Goal: Task Accomplishment & Management: Complete application form

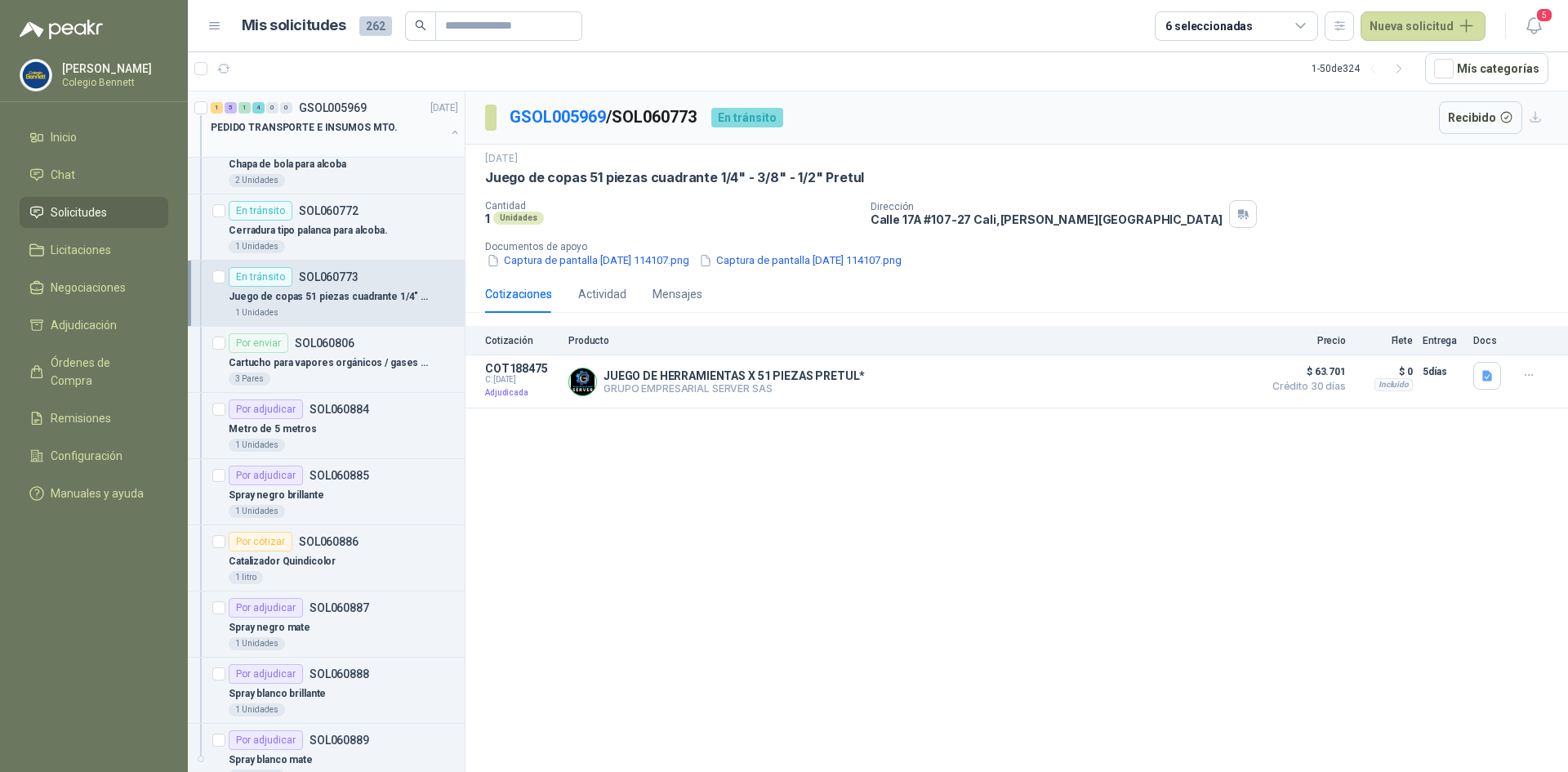
scroll to position [82, 0]
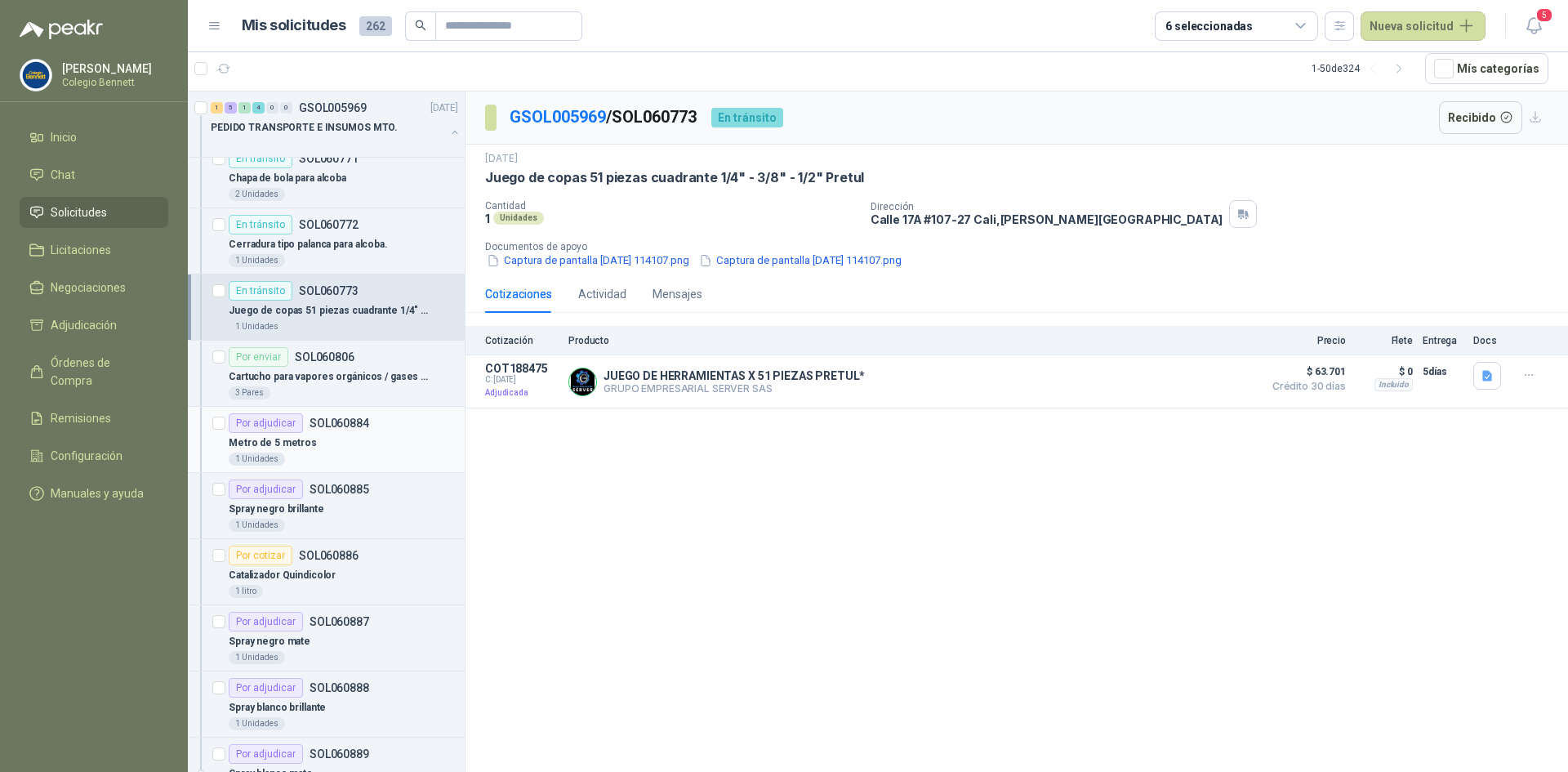
click at [359, 442] on div "Metro de 5 metros" at bounding box center [344, 442] width 230 height 20
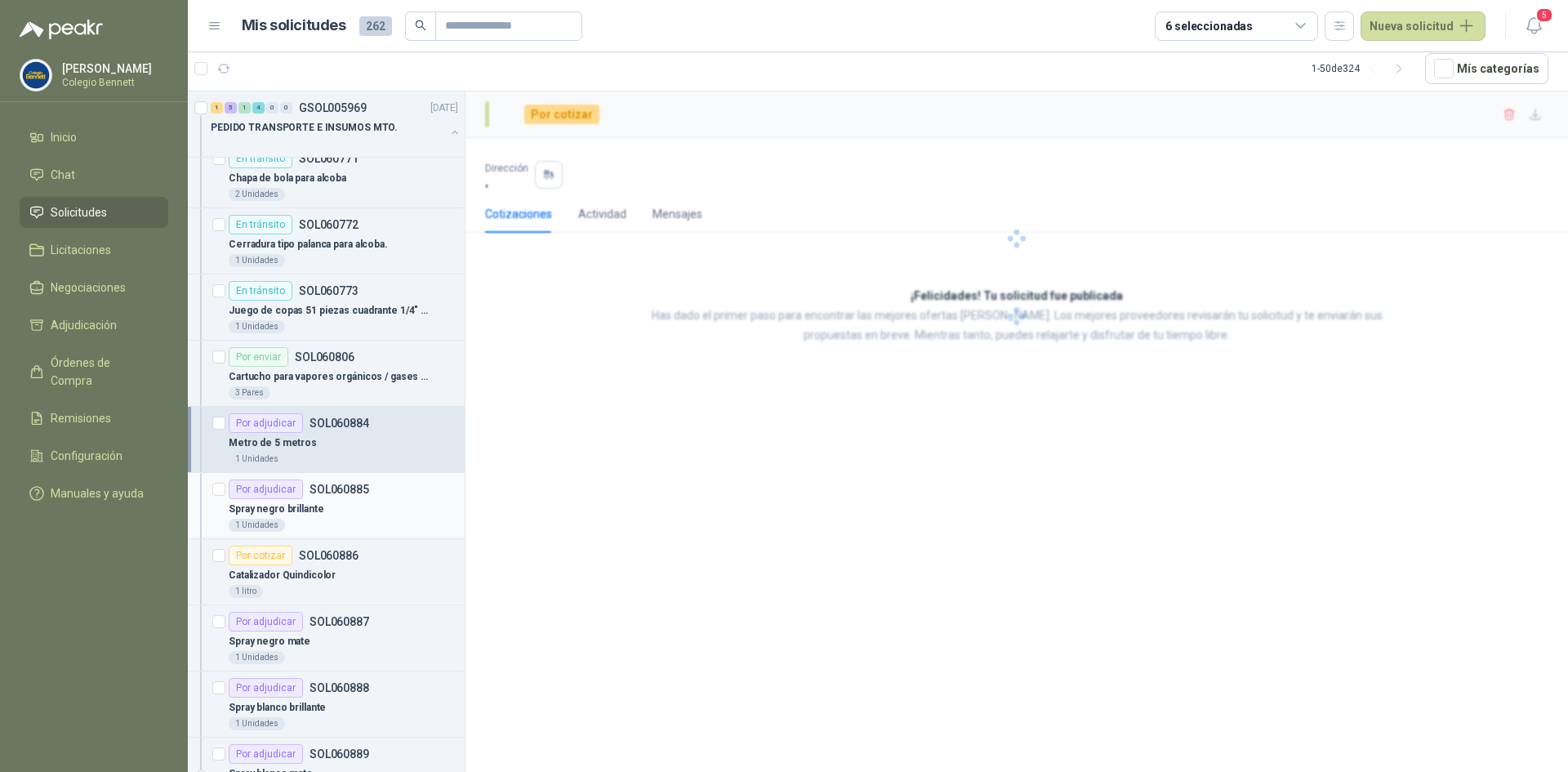
click at [367, 491] on div "Por adjudicar SOL060885" at bounding box center [344, 489] width 230 height 20
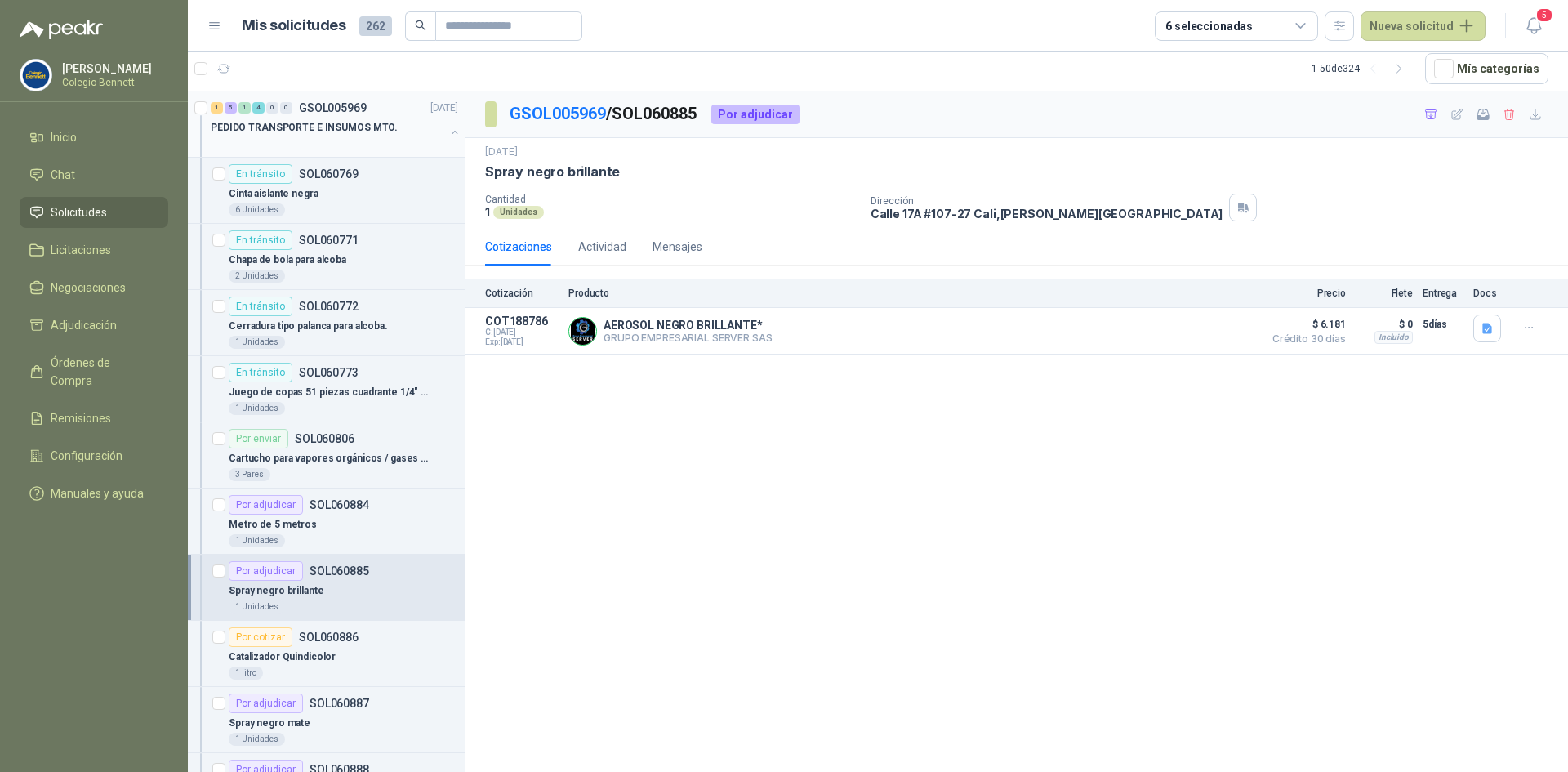
click at [448, 134] on button "button" at bounding box center [455, 132] width 13 height 13
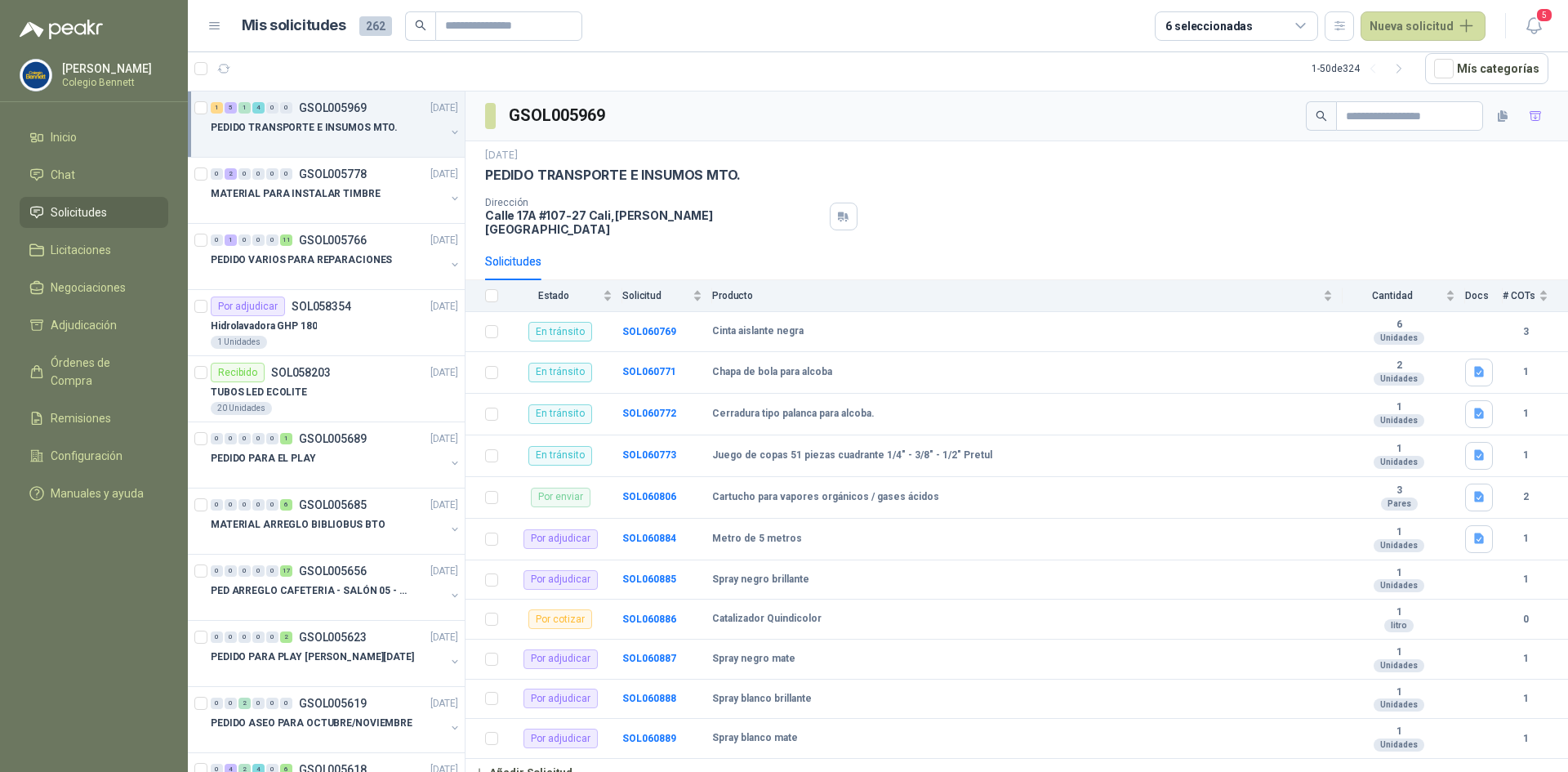
scroll to position [3, 0]
click at [541, 756] on button "Añadir Solicitud" at bounding box center [522, 769] width 114 height 28
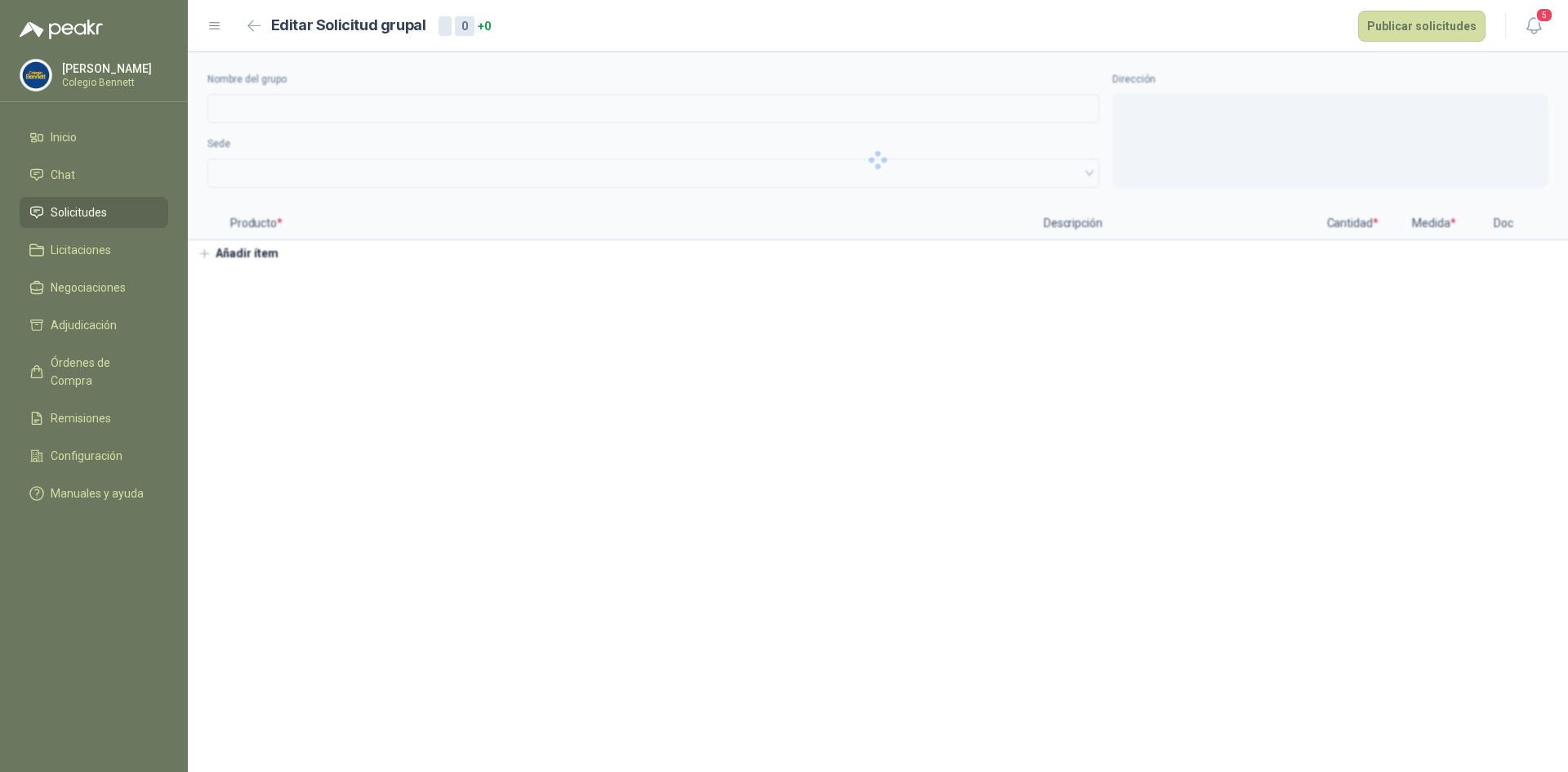
type input "**********"
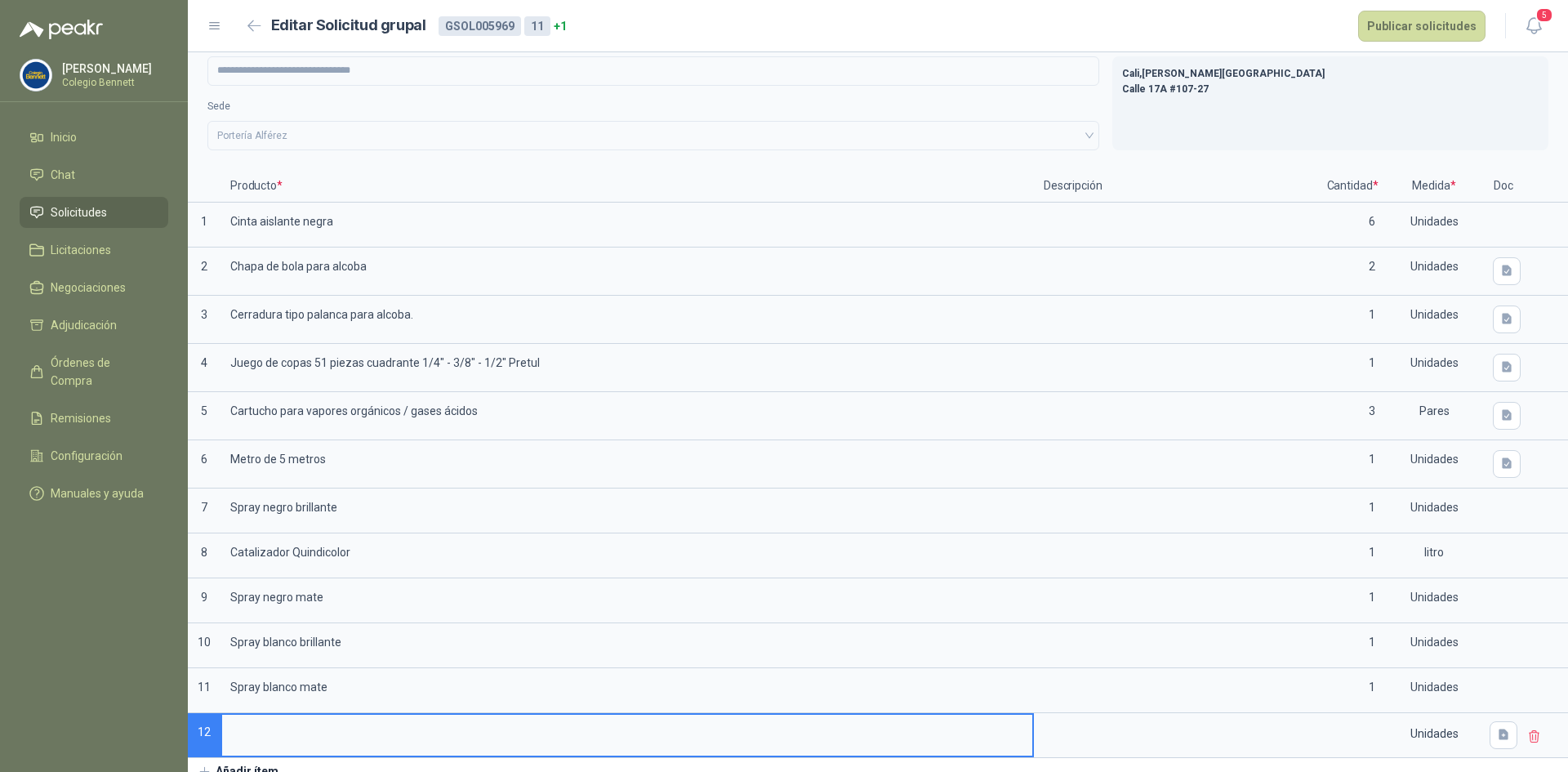
scroll to position [50, 0]
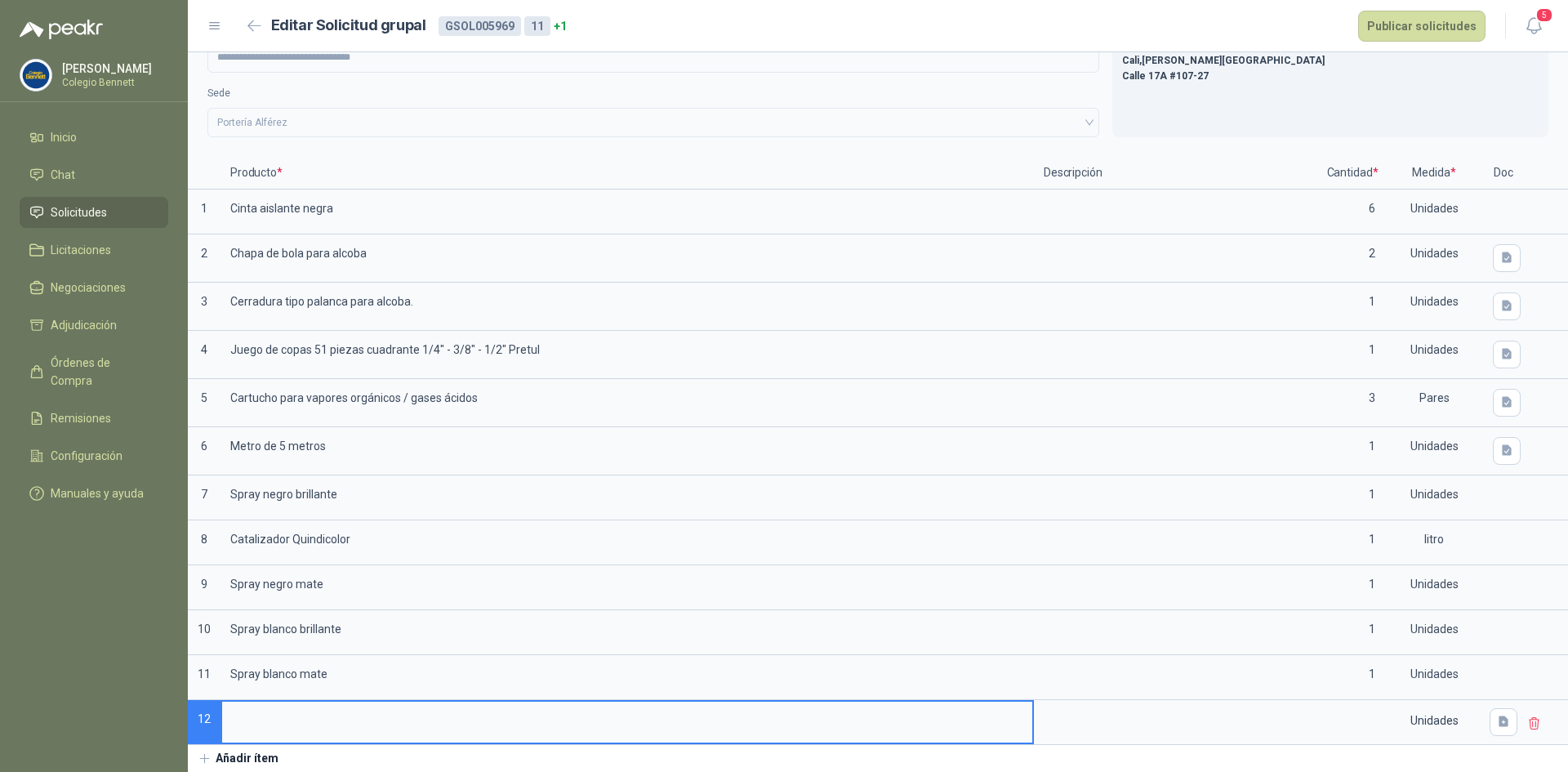
click at [453, 713] on input at bounding box center [627, 718] width 810 height 32
click at [453, 714] on input at bounding box center [627, 718] width 810 height 32
drag, startPoint x: 239, startPoint y: 715, endPoint x: 387, endPoint y: 569, distance: 207.9
click at [241, 712] on input "**********" at bounding box center [627, 718] width 810 height 32
type input "**********"
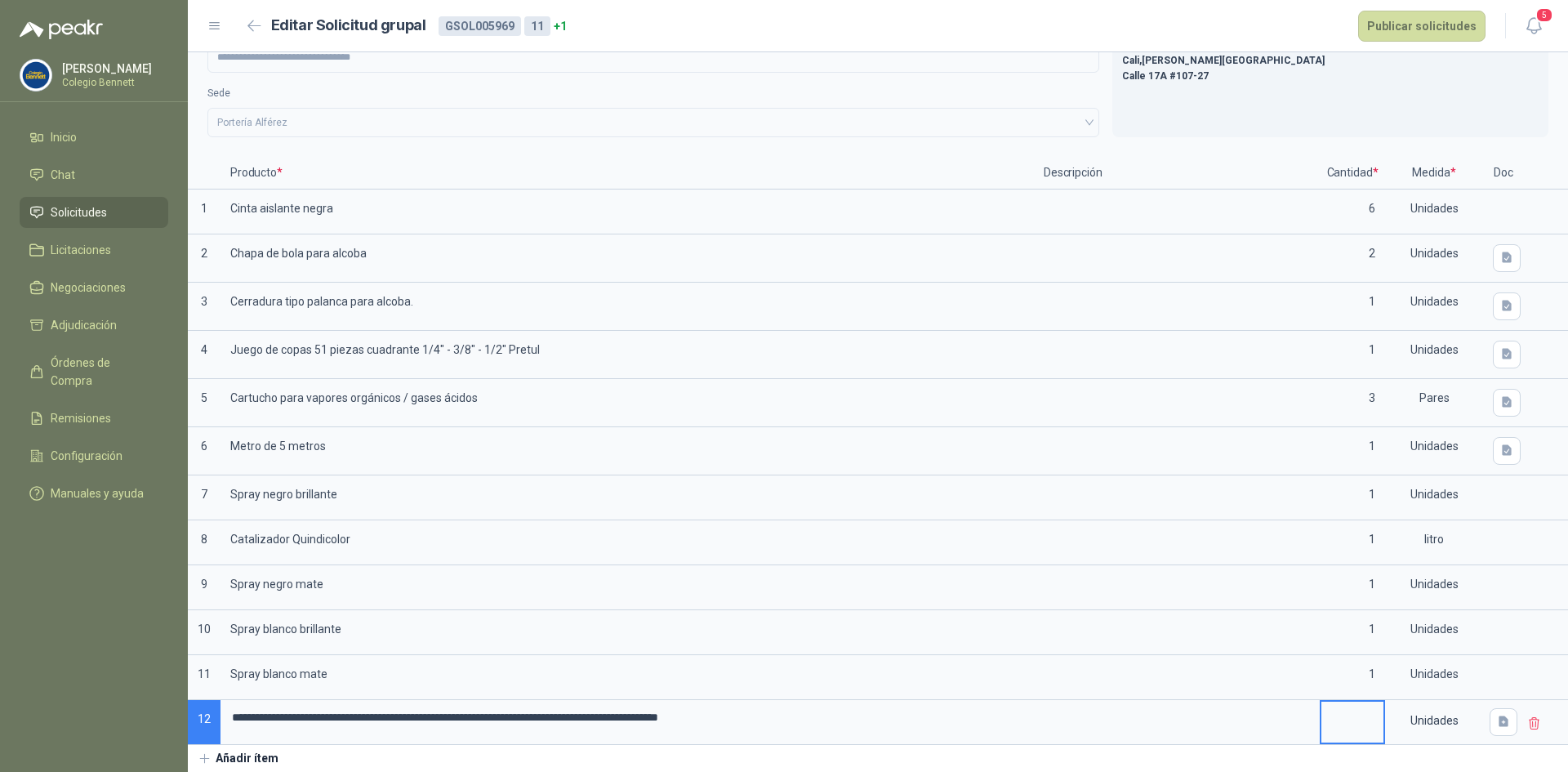
click at [1358, 715] on input at bounding box center [1352, 718] width 62 height 32
type input "*"
click at [1499, 718] on icon "button" at bounding box center [1503, 721] width 9 height 10
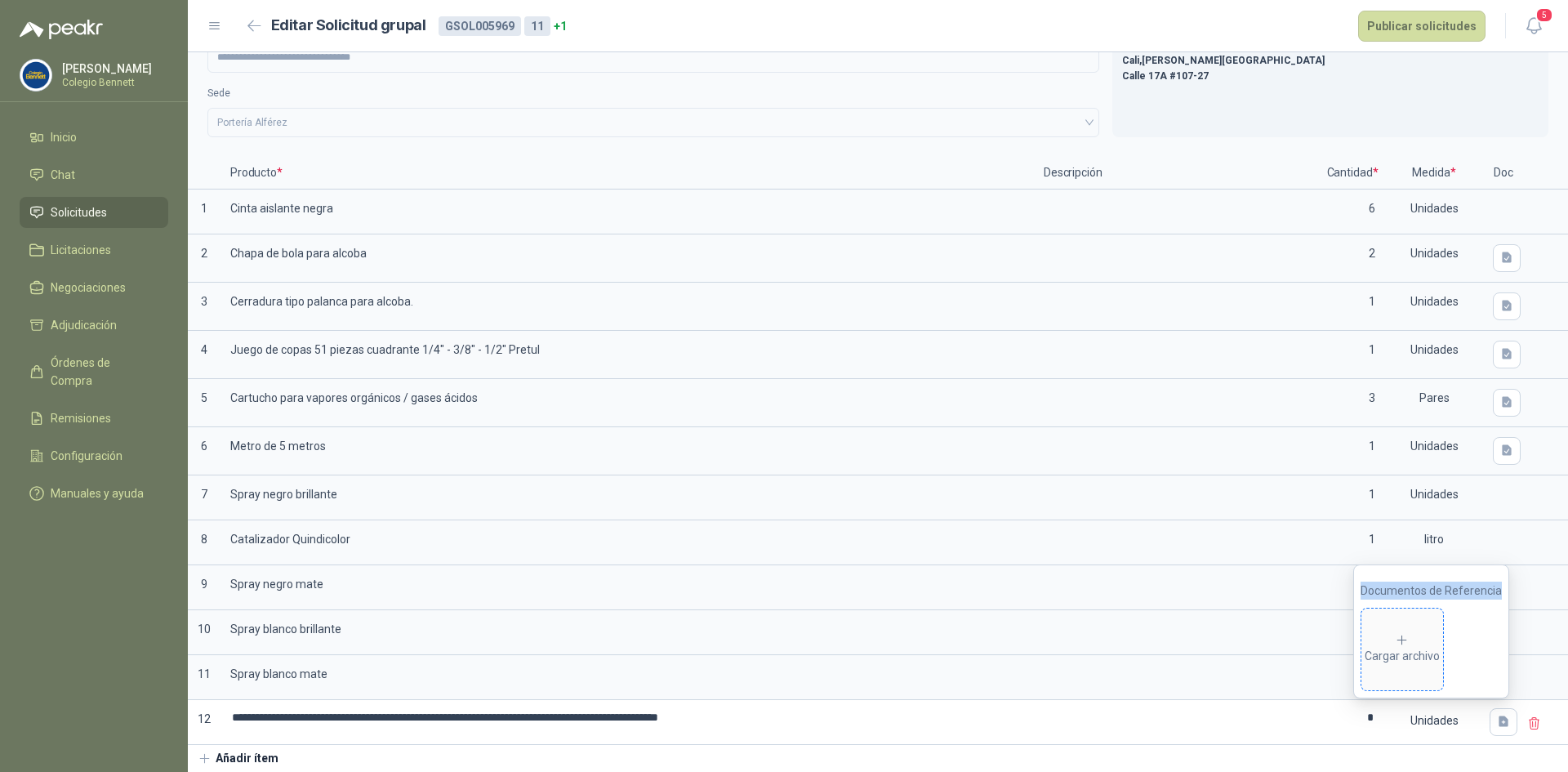
click at [1431, 640] on div "Cargar archivo" at bounding box center [1402, 650] width 75 height 32
click at [1451, 27] on button "Publicar solicitudes" at bounding box center [1422, 26] width 127 height 31
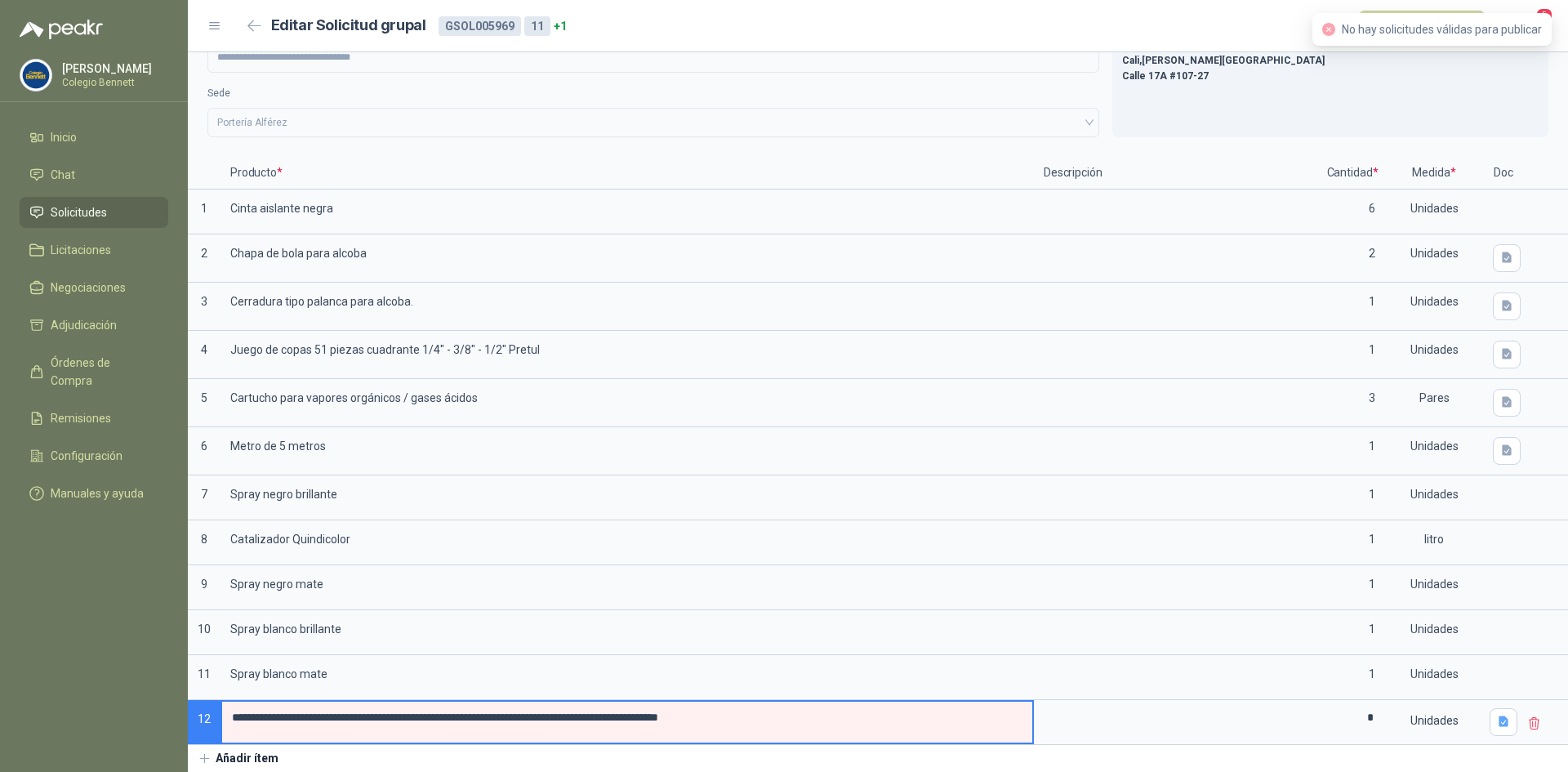
click at [774, 714] on input "**********" at bounding box center [627, 718] width 810 height 32
type input "**********"
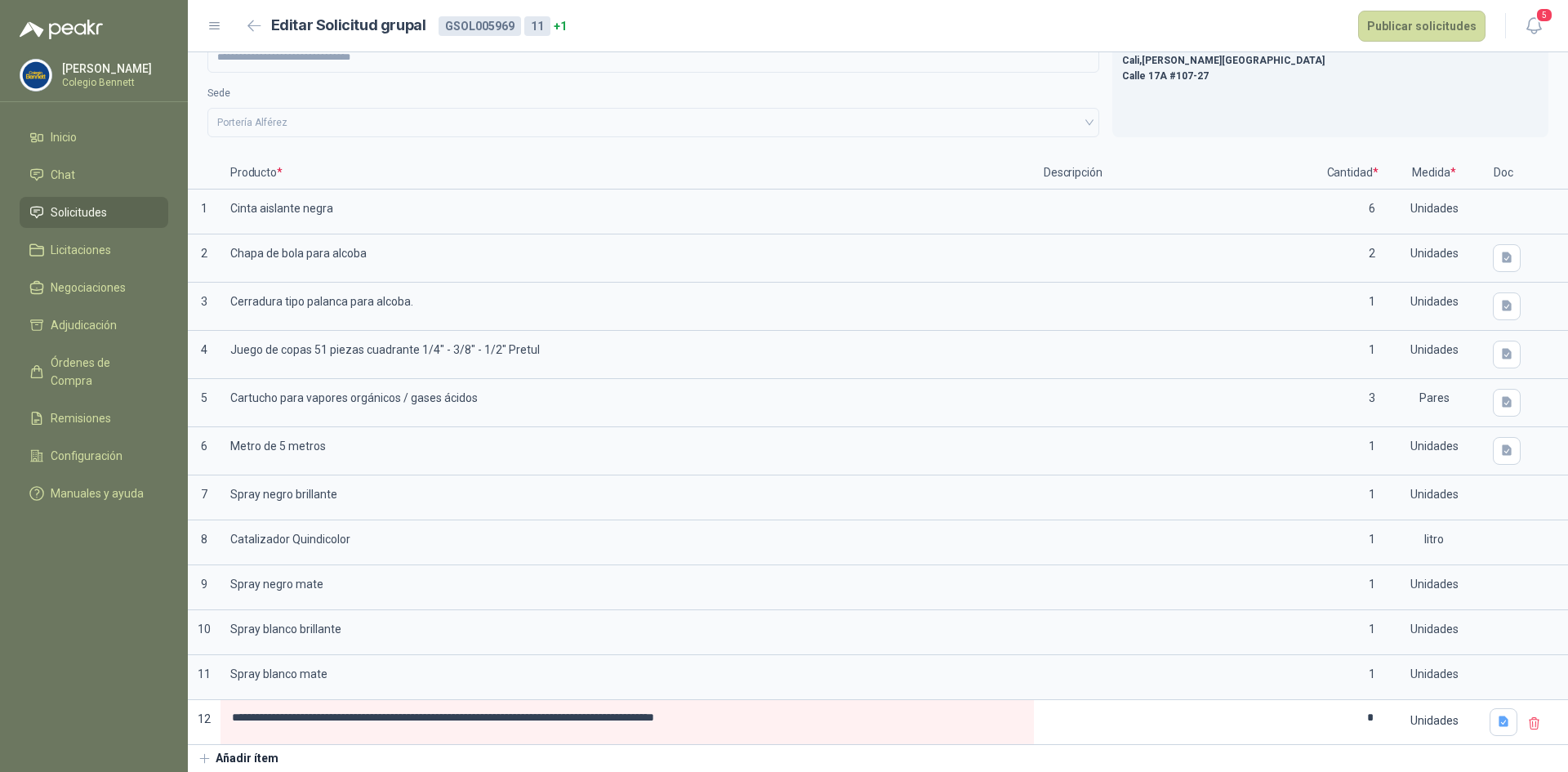
click at [242, 758] on button "Añadir ítem" at bounding box center [238, 758] width 101 height 28
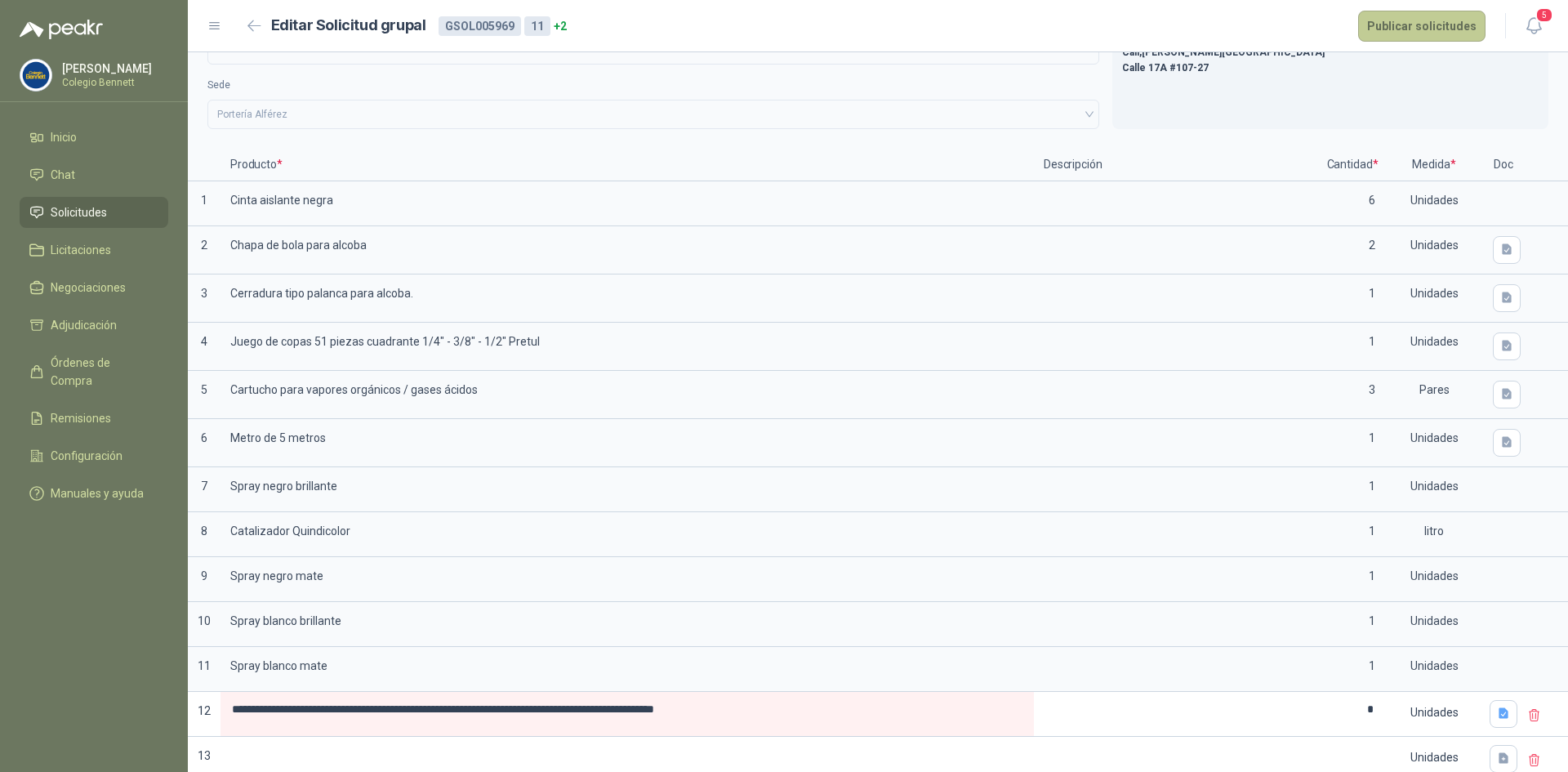
click at [1393, 27] on button "Publicar solicitudes" at bounding box center [1422, 26] width 127 height 31
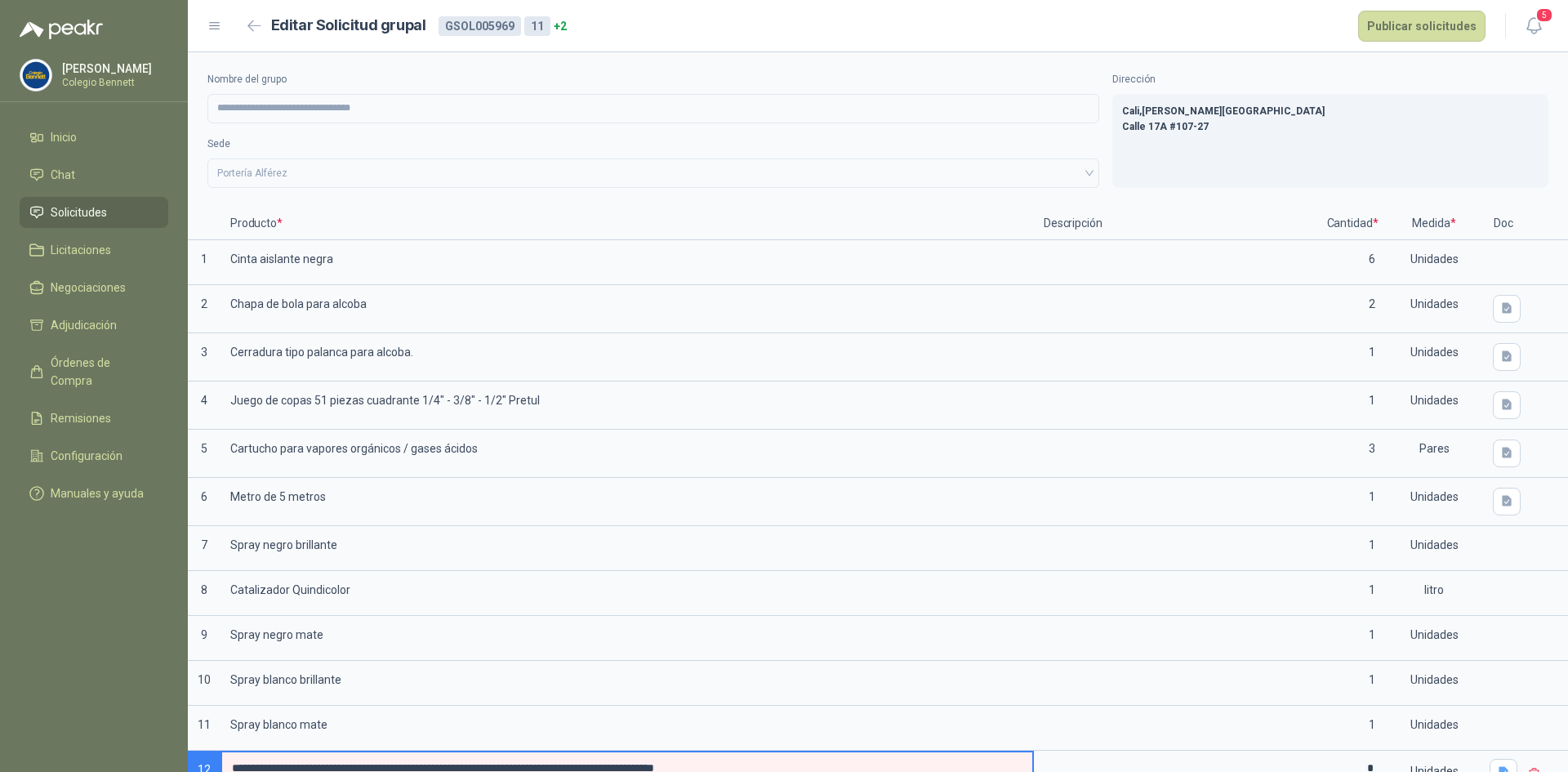
scroll to position [96, 0]
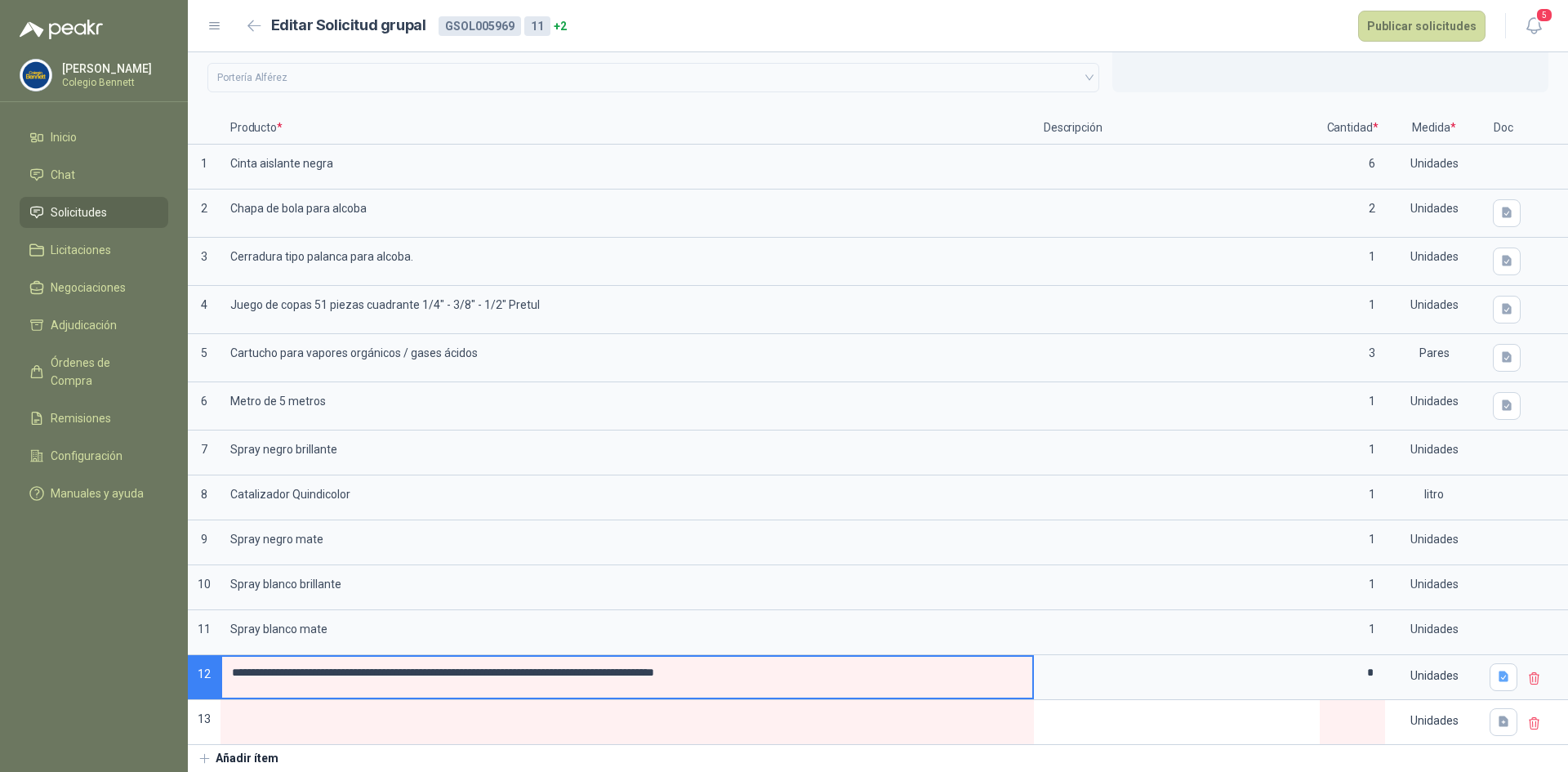
click at [1530, 720] on icon at bounding box center [1535, 723] width 9 height 11
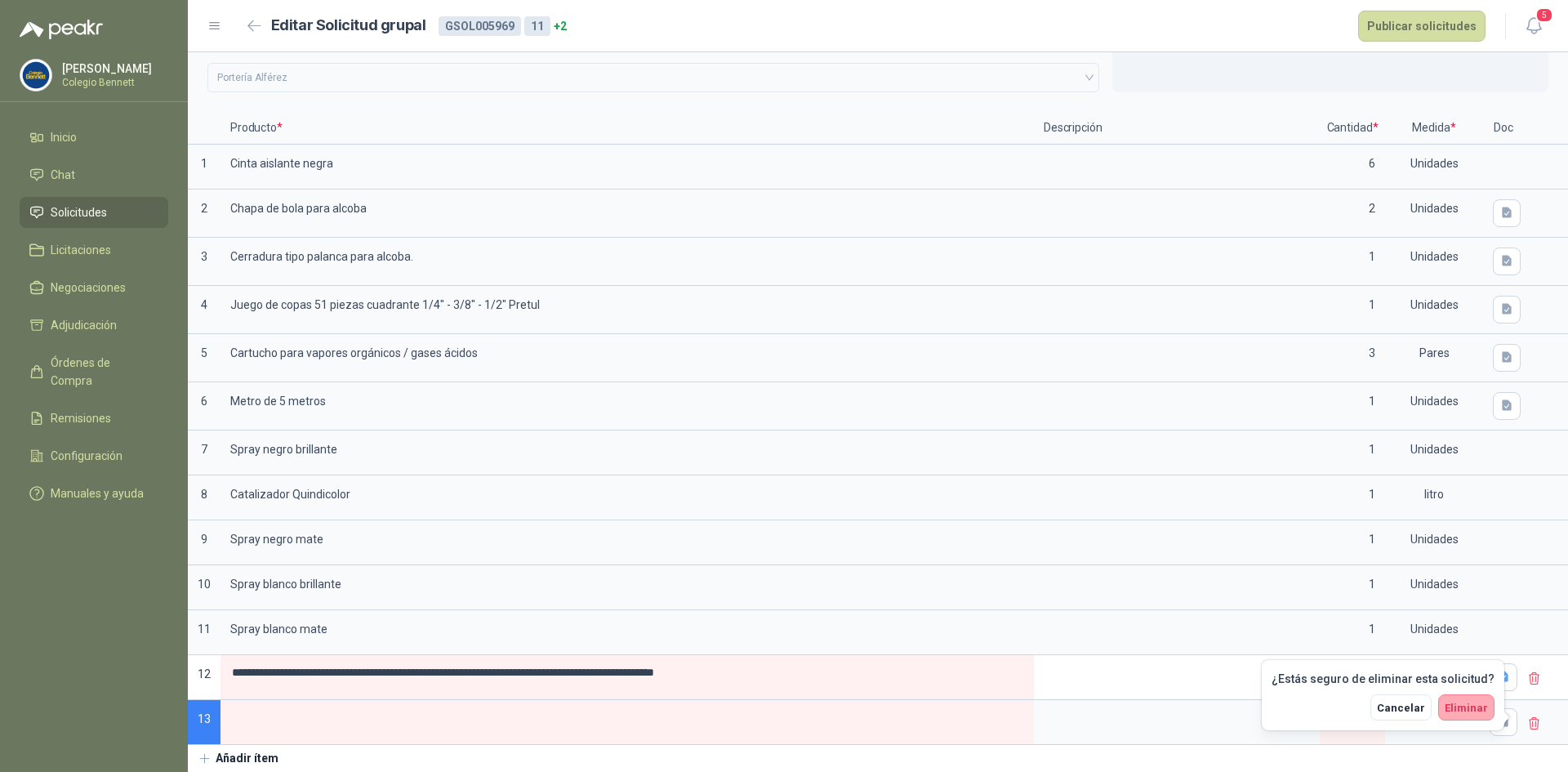
click at [1475, 707] on span "Eliminar" at bounding box center [1467, 707] width 44 height 12
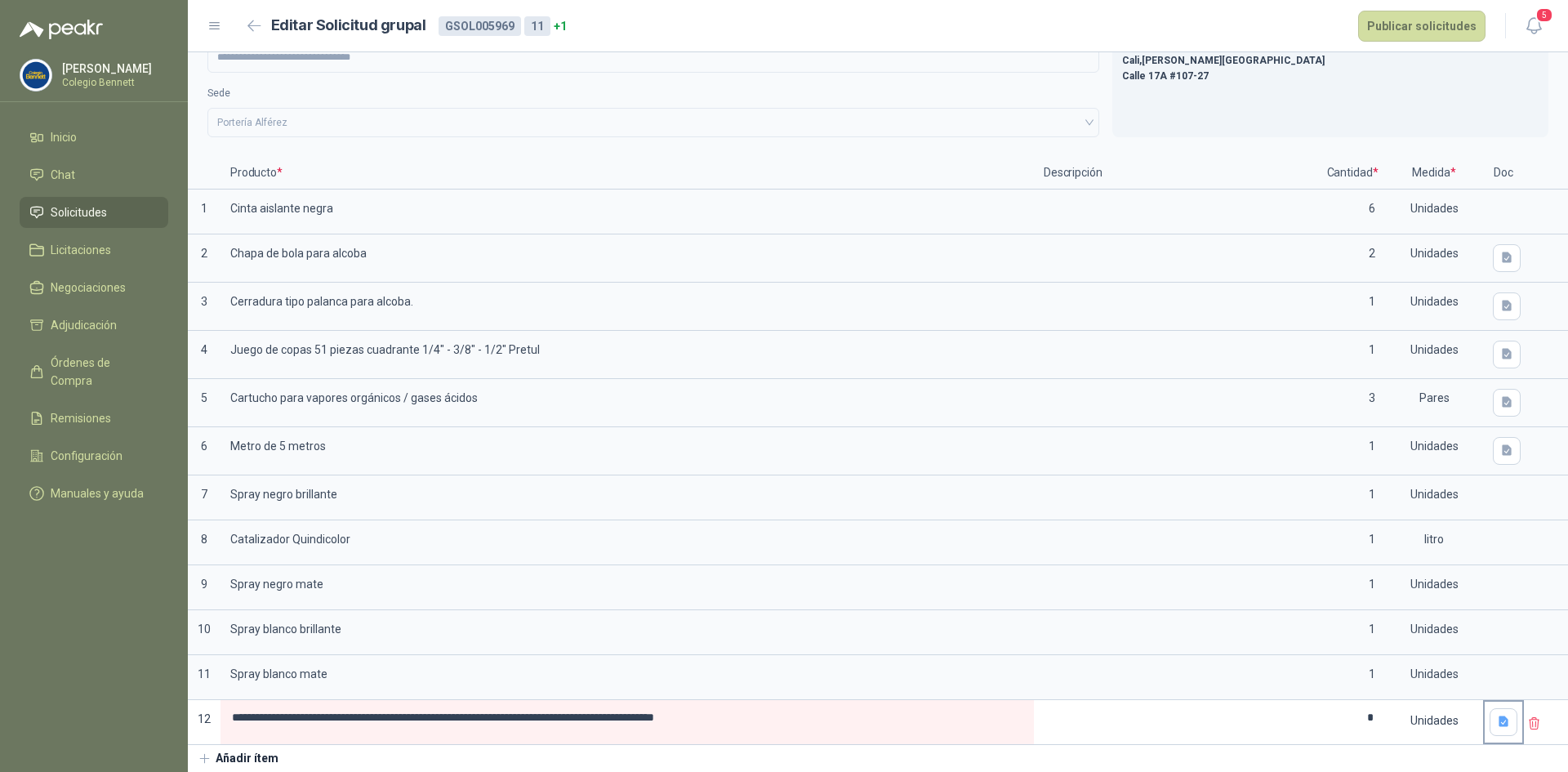
scroll to position [50, 0]
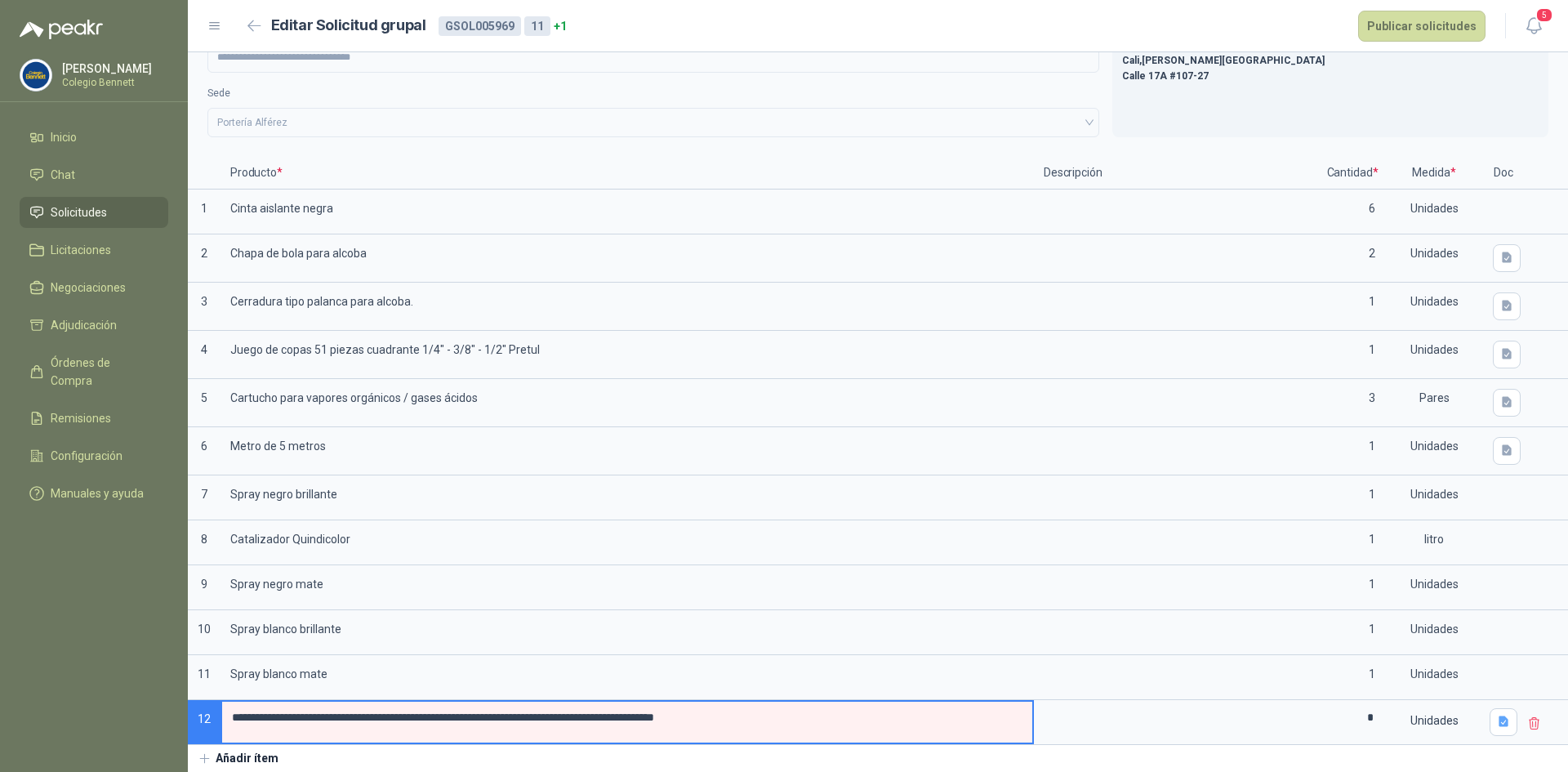
drag, startPoint x: 359, startPoint y: 719, endPoint x: 756, endPoint y: 726, distance: 397.1
click at [756, 726] on input "**********" at bounding box center [627, 718] width 810 height 32
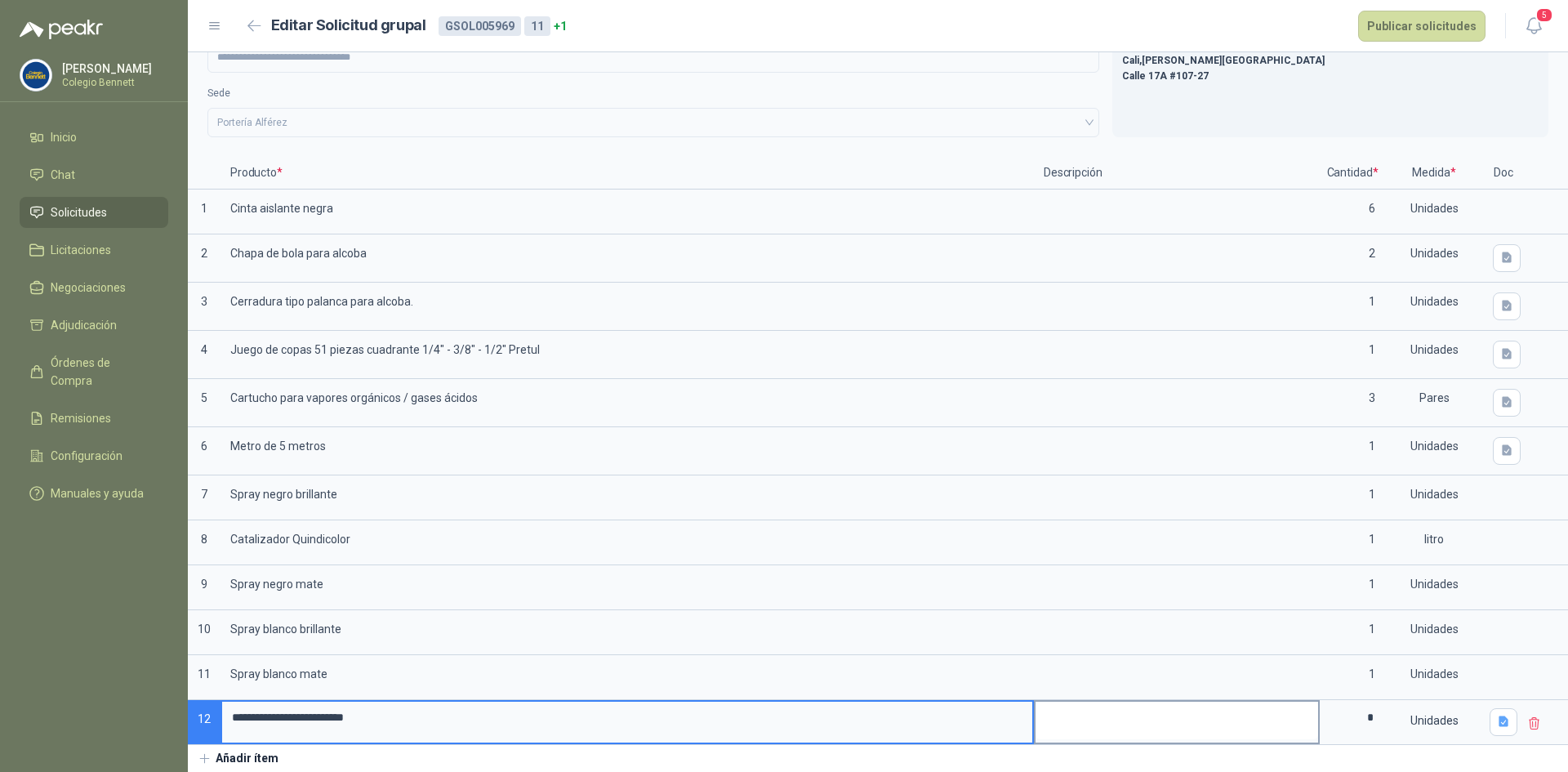
type input "**********"
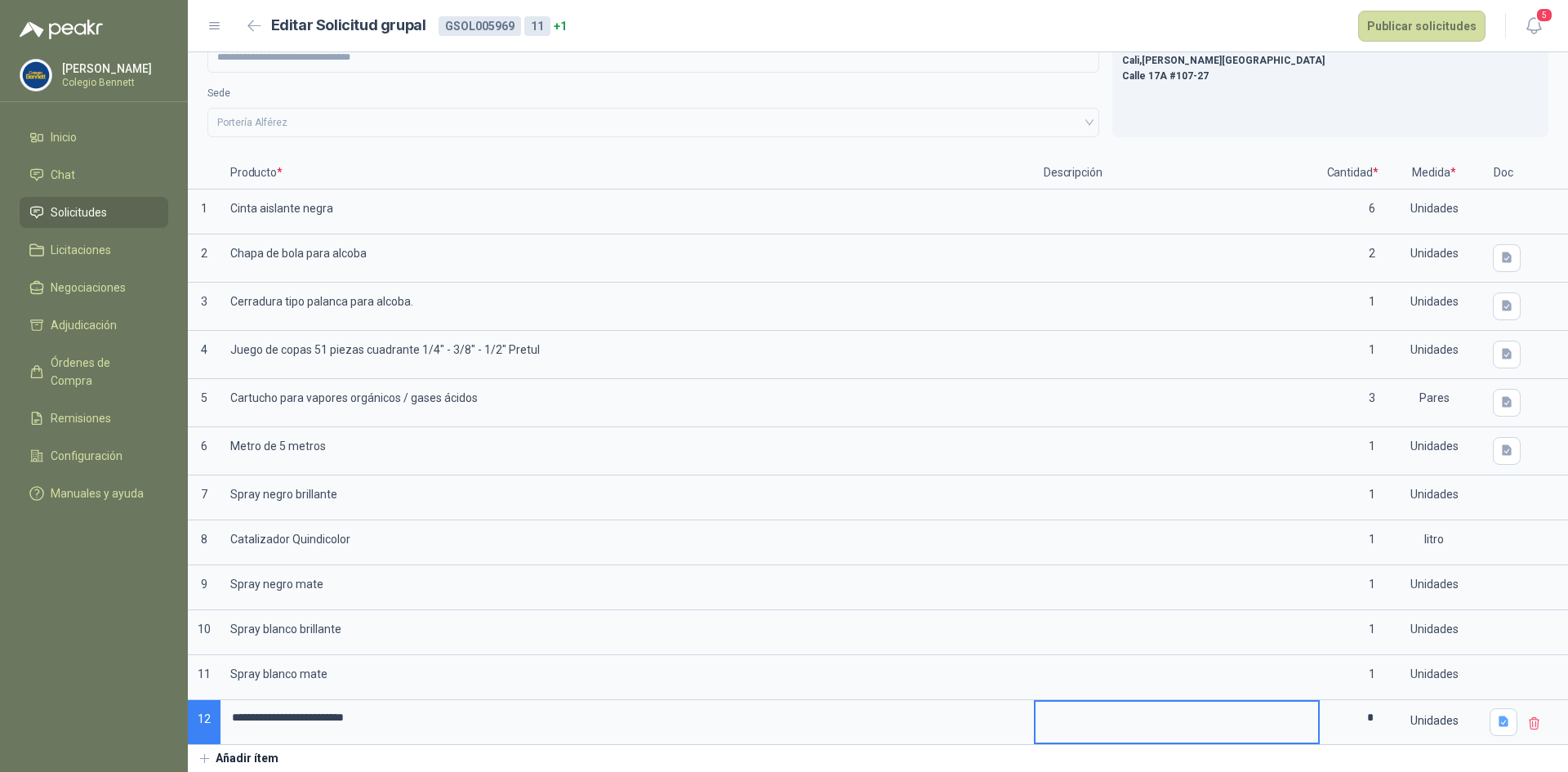
click at [1069, 715] on textarea at bounding box center [1178, 721] width 283 height 38
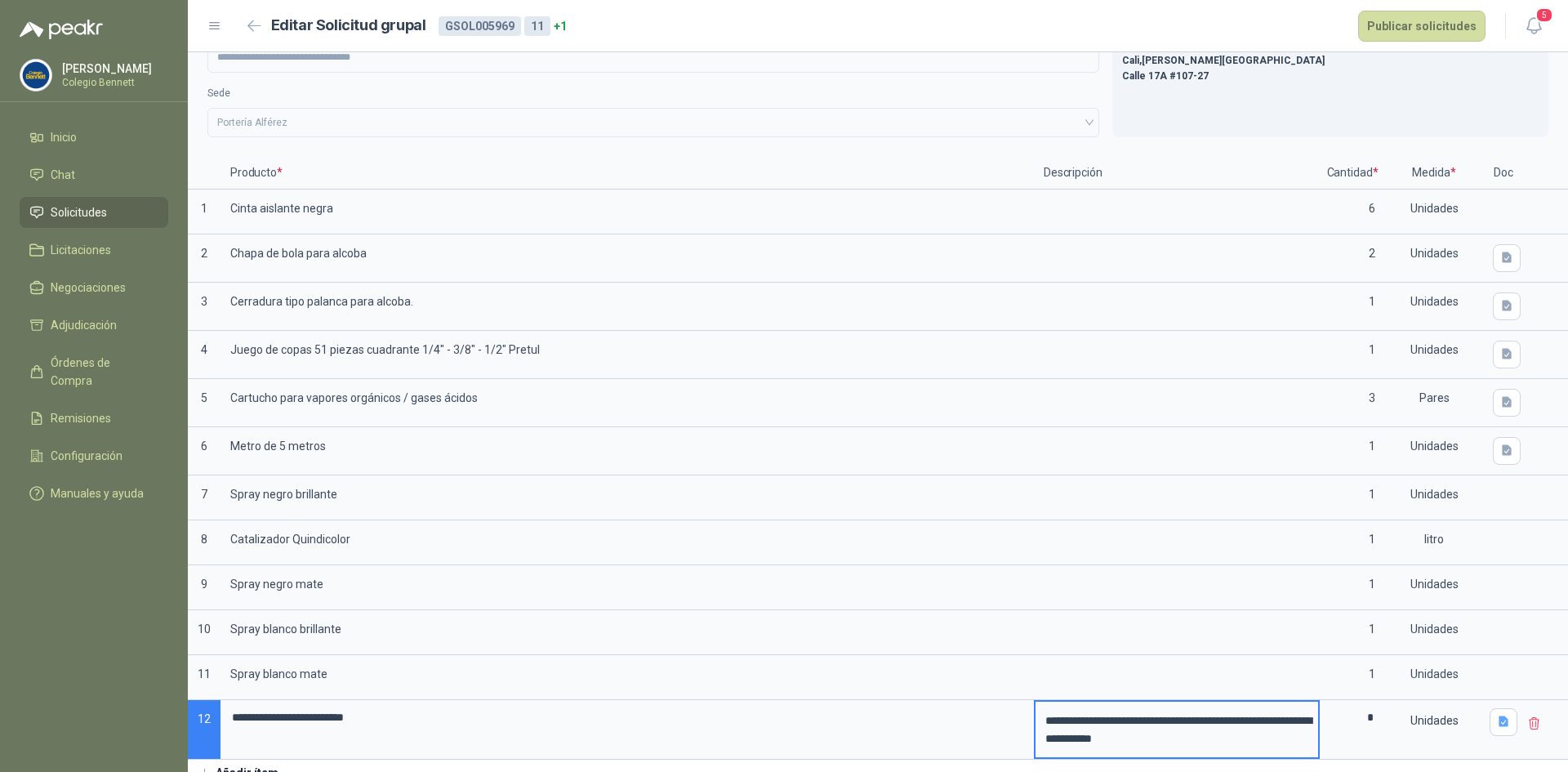
scroll to position [66, 0]
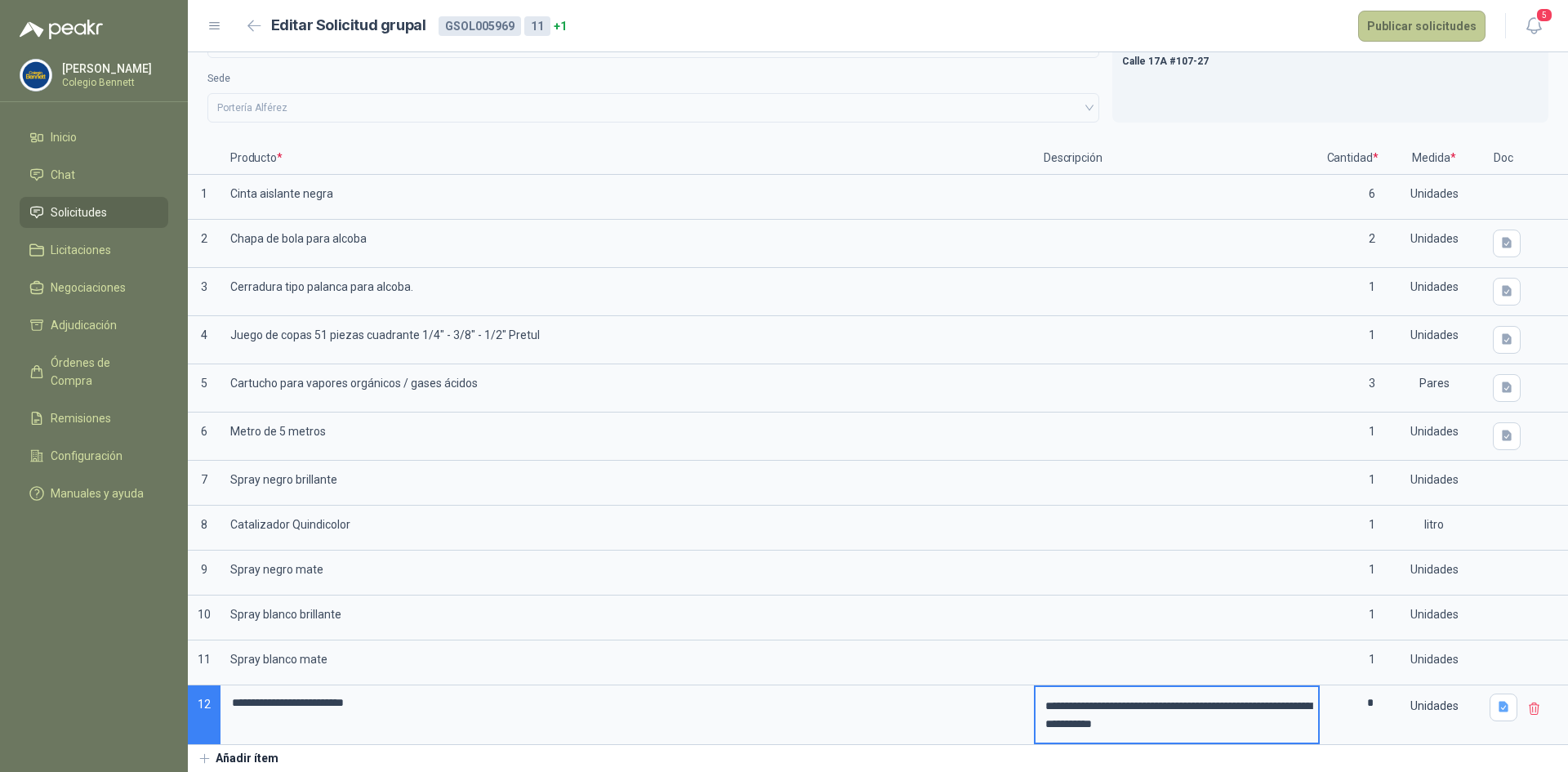
click at [1426, 19] on button "Publicar solicitudes" at bounding box center [1422, 26] width 127 height 31
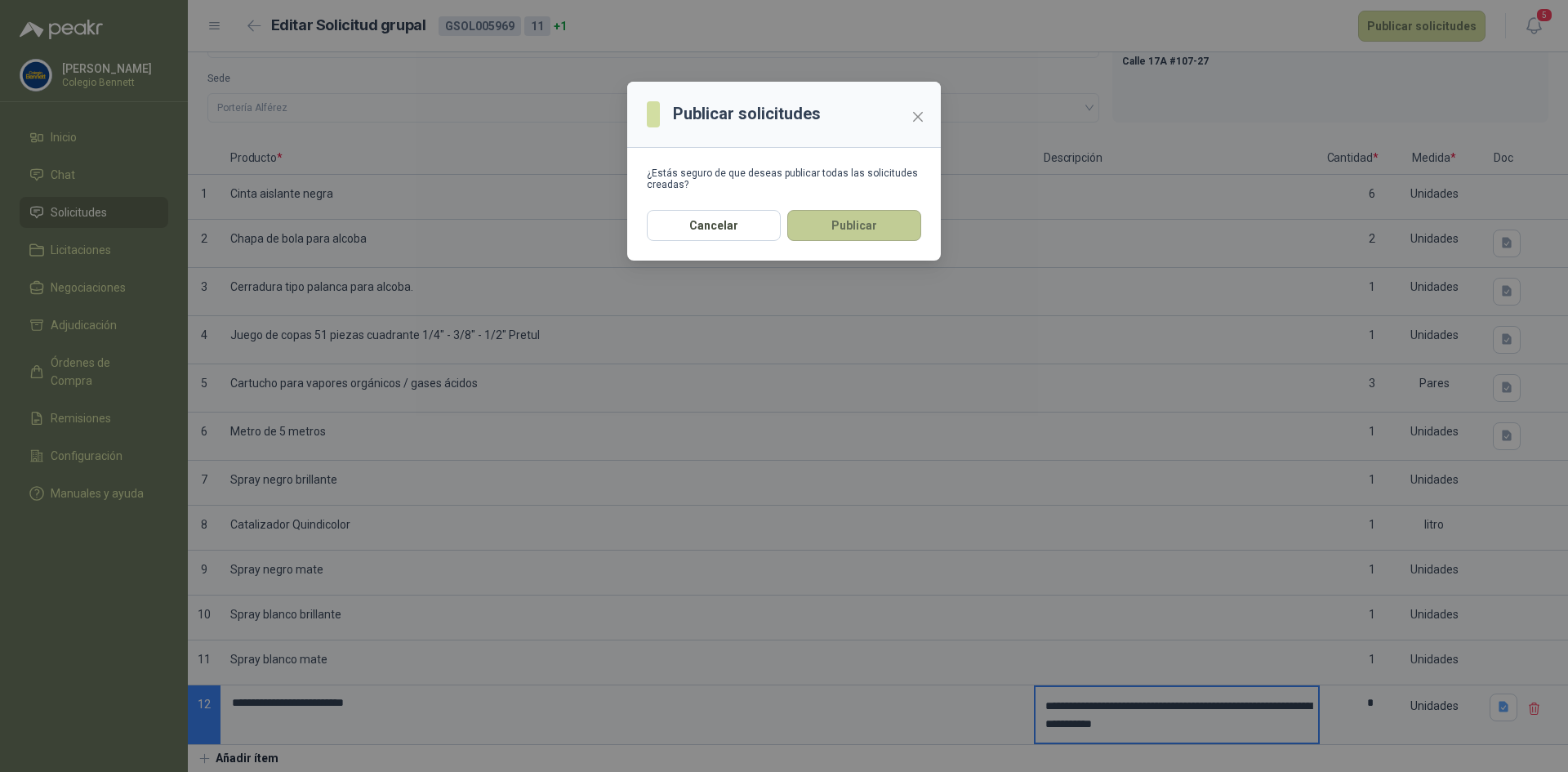
click at [888, 219] on button "Publicar" at bounding box center [854, 225] width 134 height 31
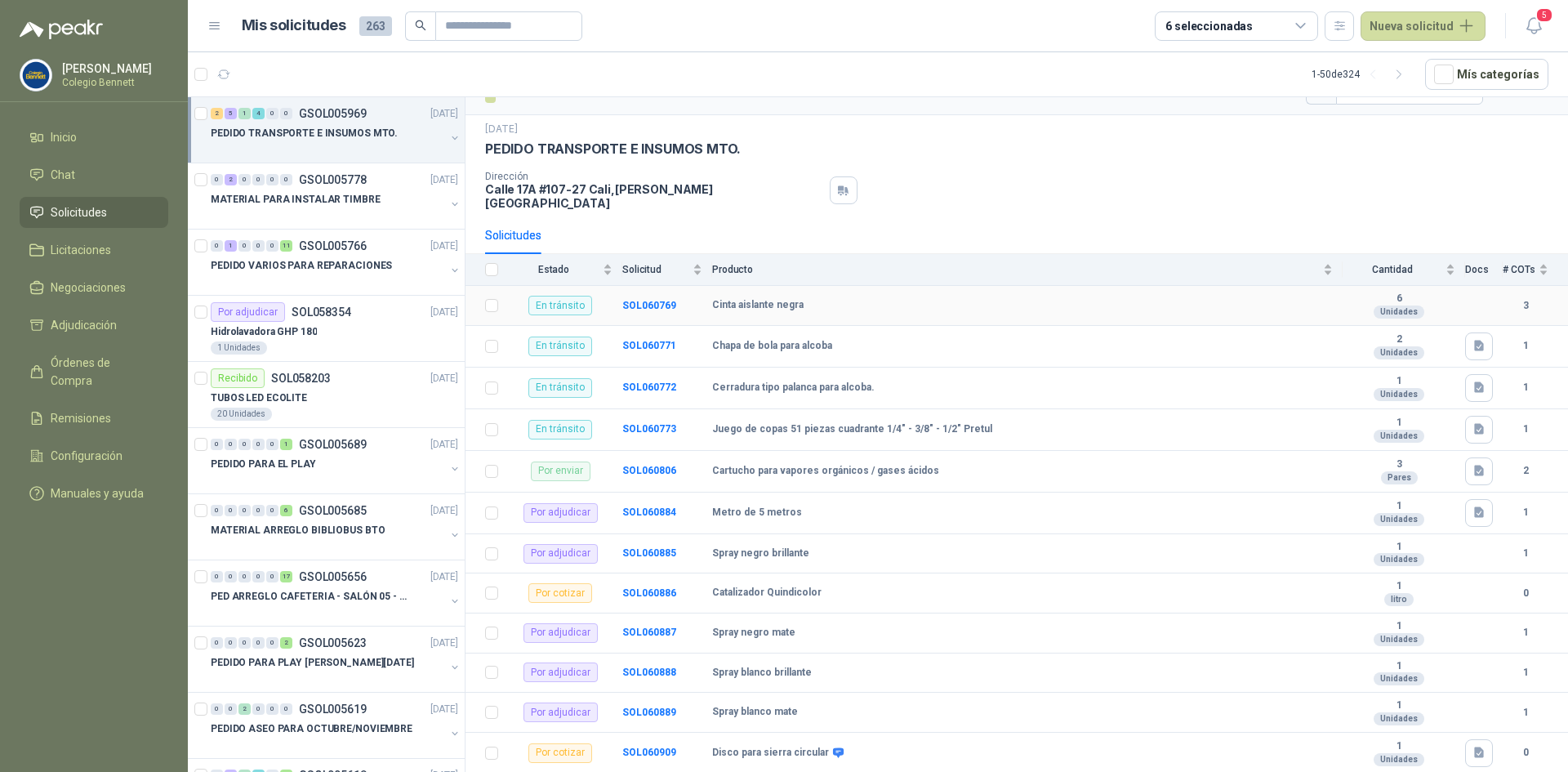
scroll to position [45, 0]
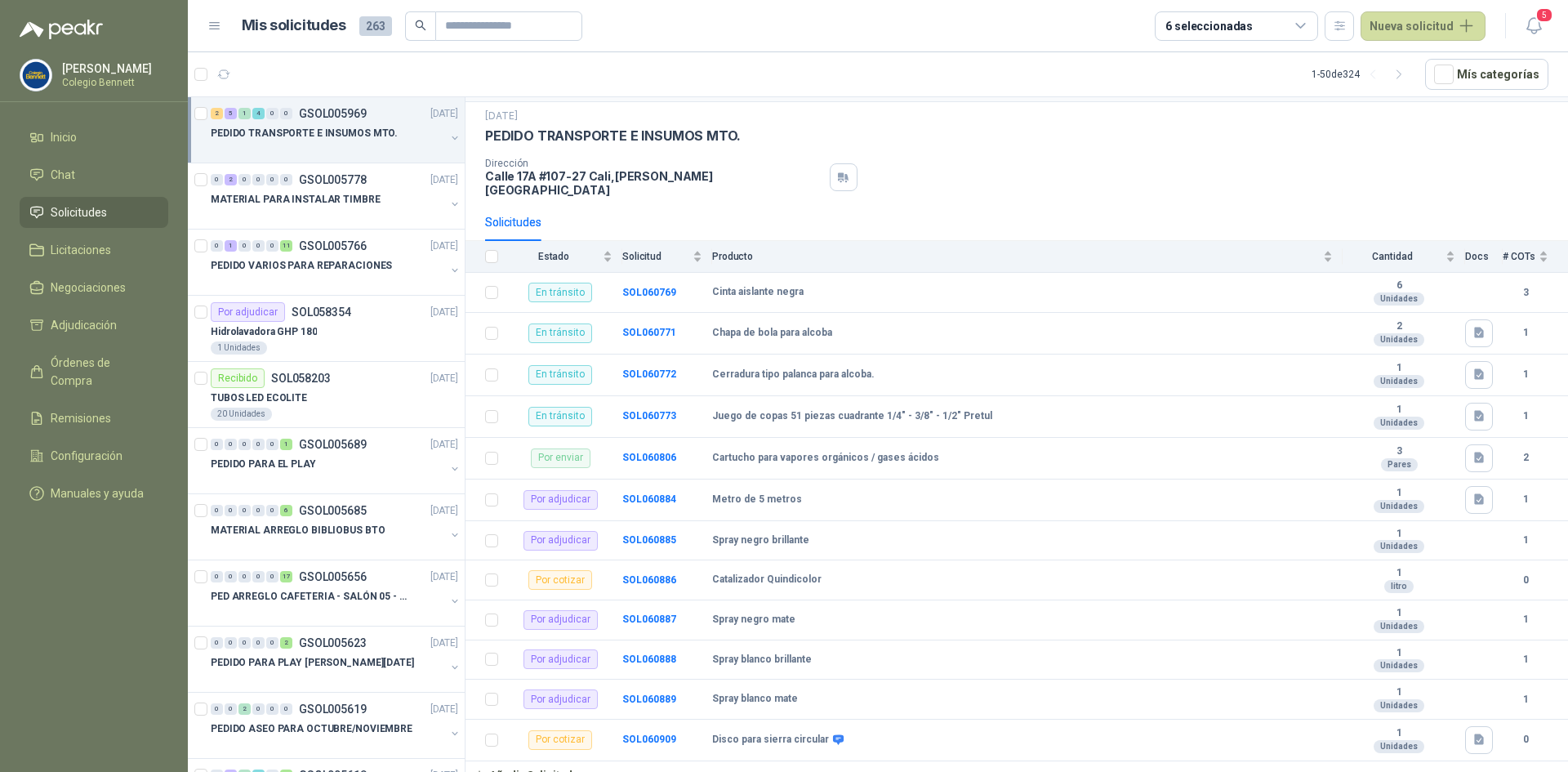
click at [640, 139] on p "PEDIDO TRANSPORTE E INSUMOS MTO." at bounding box center [613, 136] width 255 height 17
copy p "PEDIDO TRANSPORTE E INSUMOS MTO."
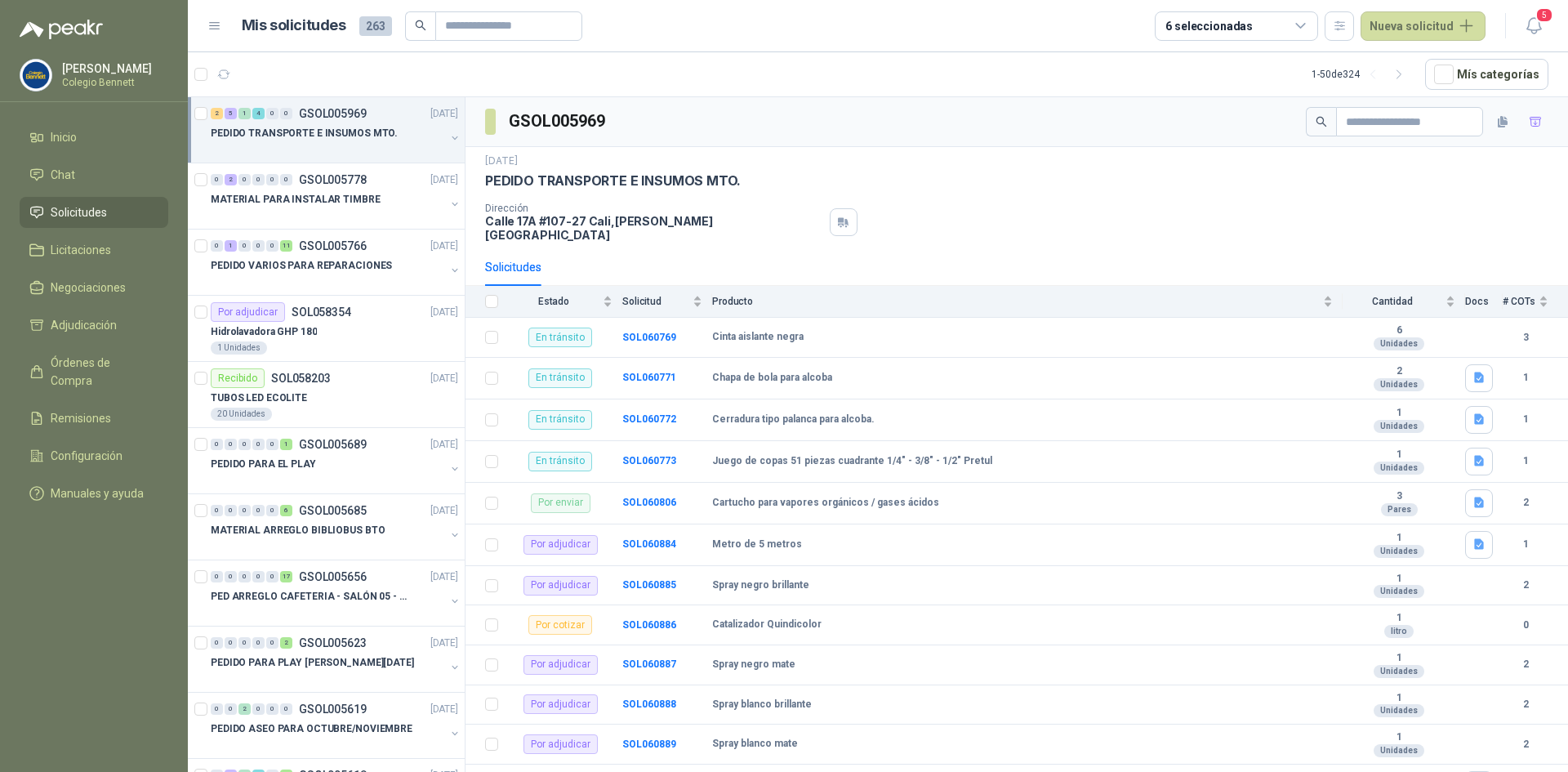
click at [448, 135] on button "button" at bounding box center [455, 138] width 13 height 13
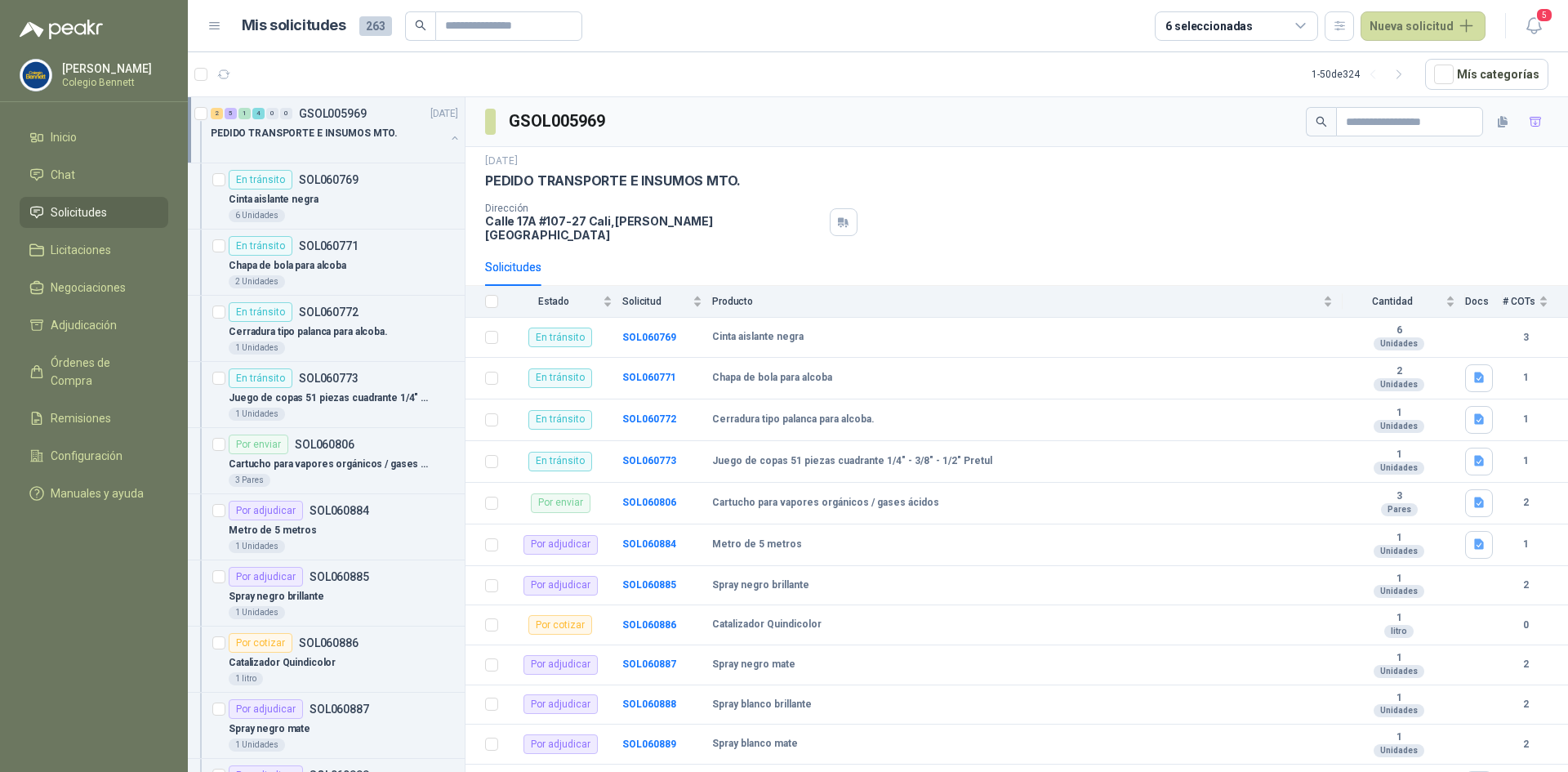
scroll to position [6, 0]
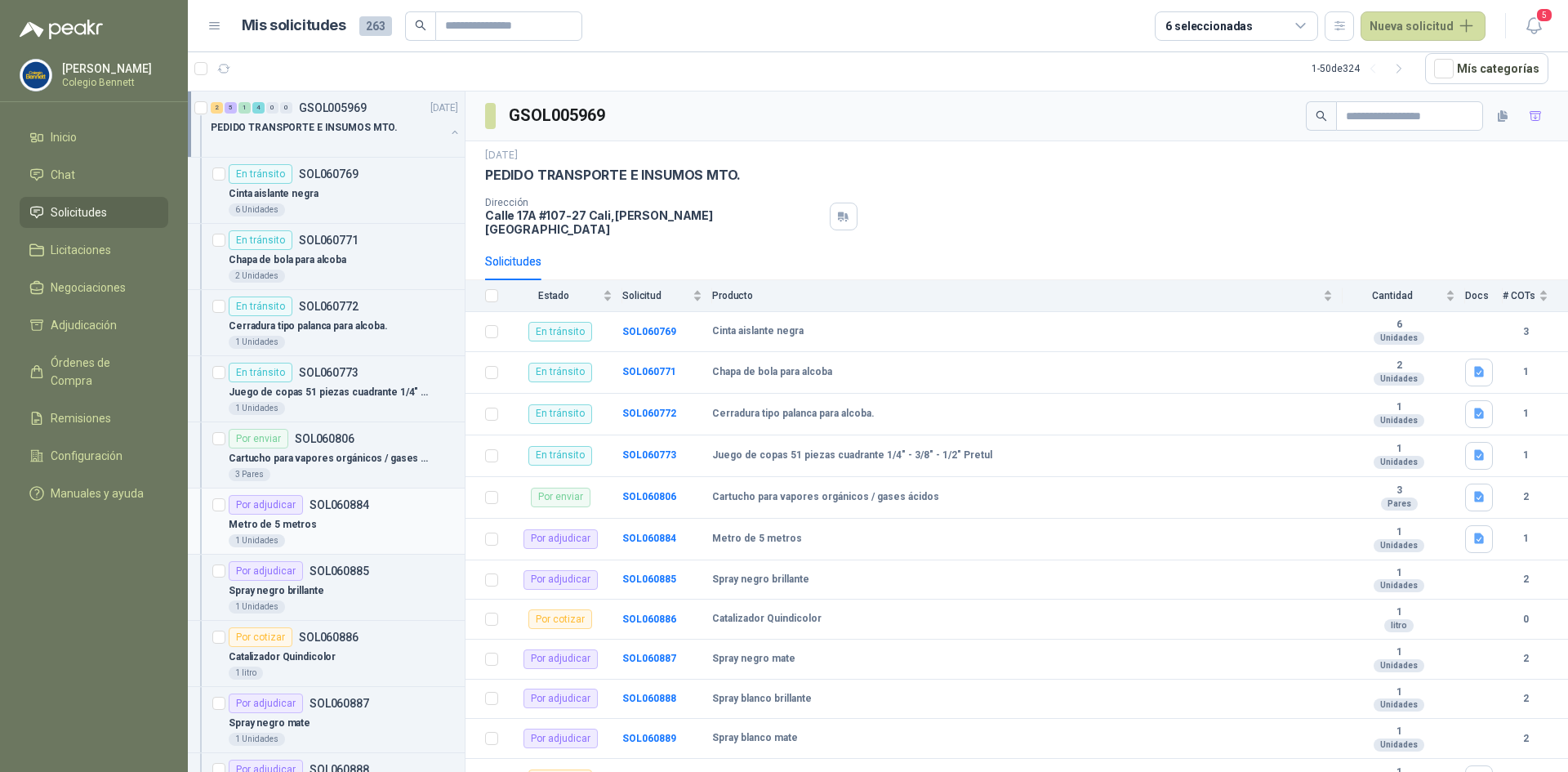
click at [375, 510] on div "Por adjudicar SOL060884" at bounding box center [344, 504] width 230 height 20
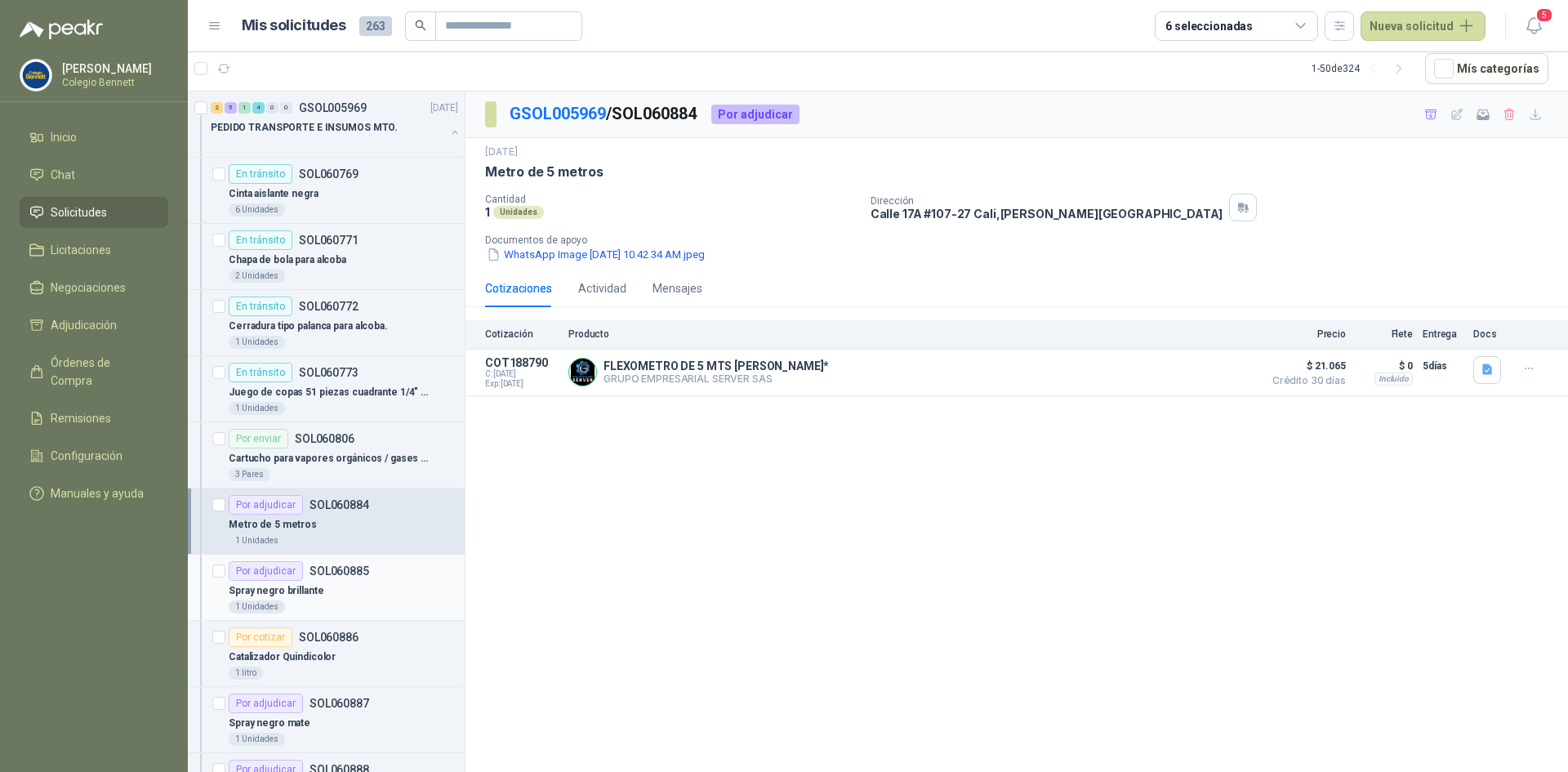
click at [362, 579] on div "Por adjudicar SOL060885" at bounding box center [299, 571] width 141 height 20
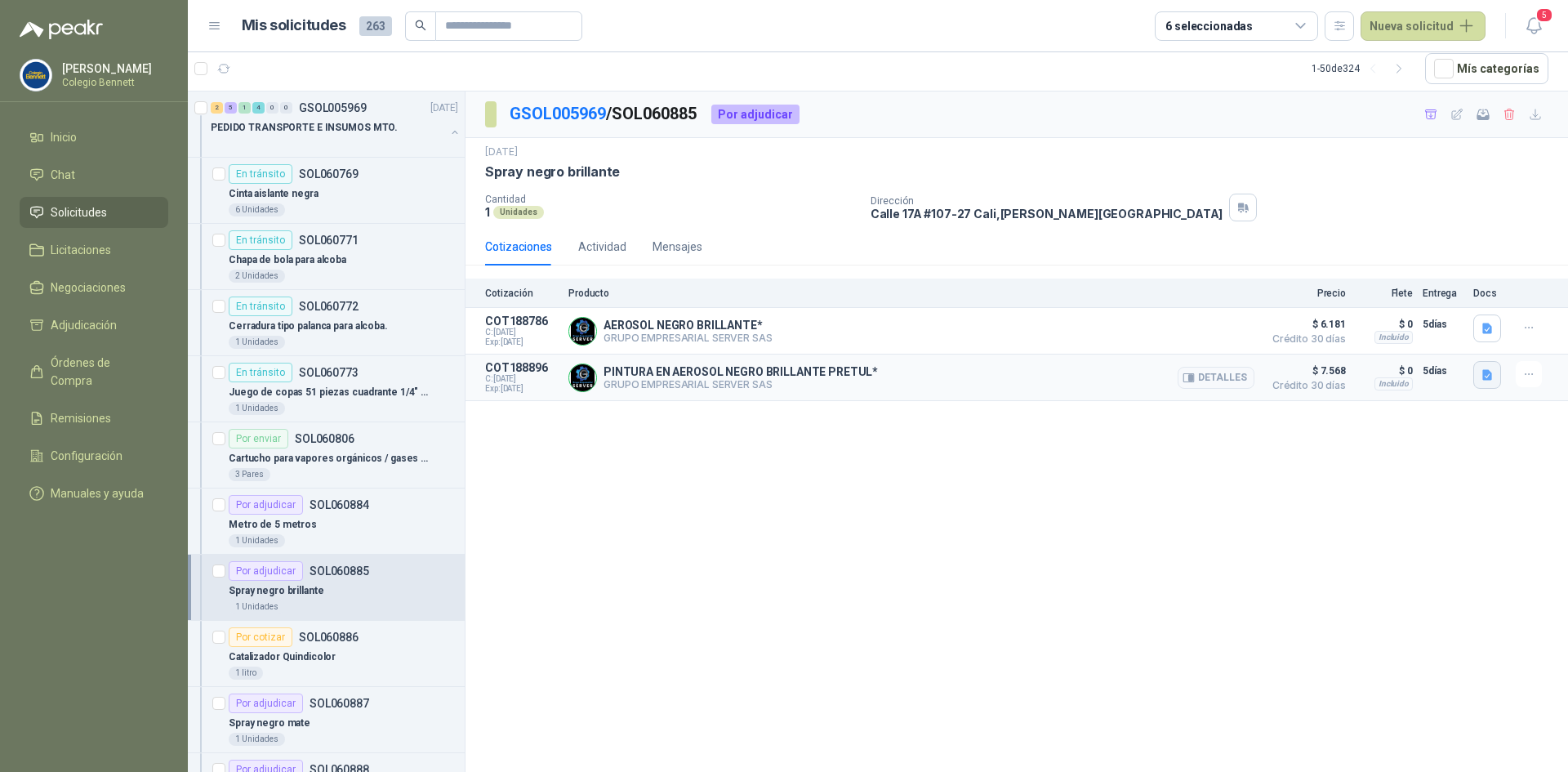
click at [1490, 371] on icon "button" at bounding box center [1487, 374] width 9 height 10
click at [1472, 342] on button "image.png" at bounding box center [1455, 340] width 71 height 17
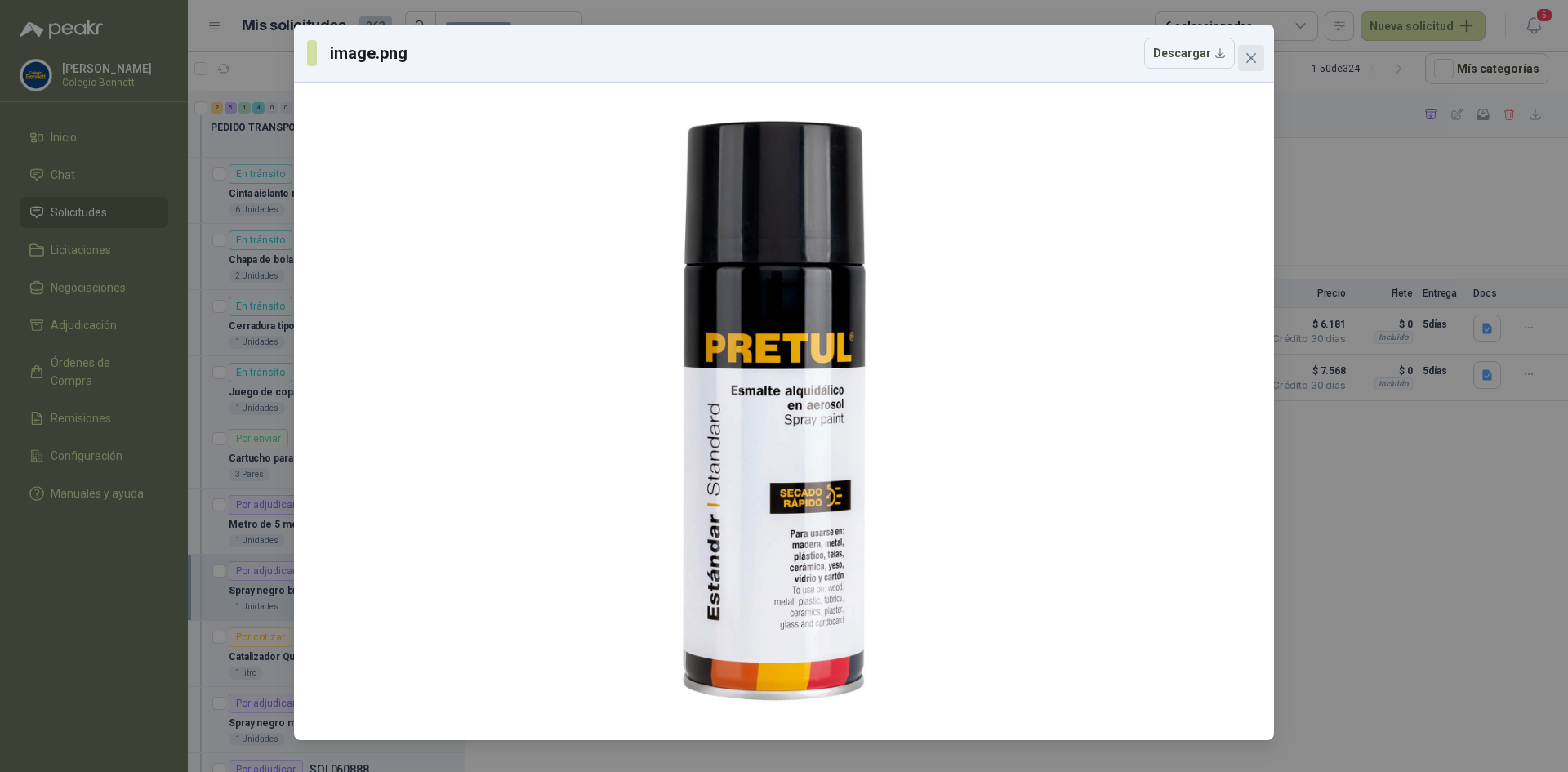
click at [1253, 56] on icon "close" at bounding box center [1252, 58] width 9 height 9
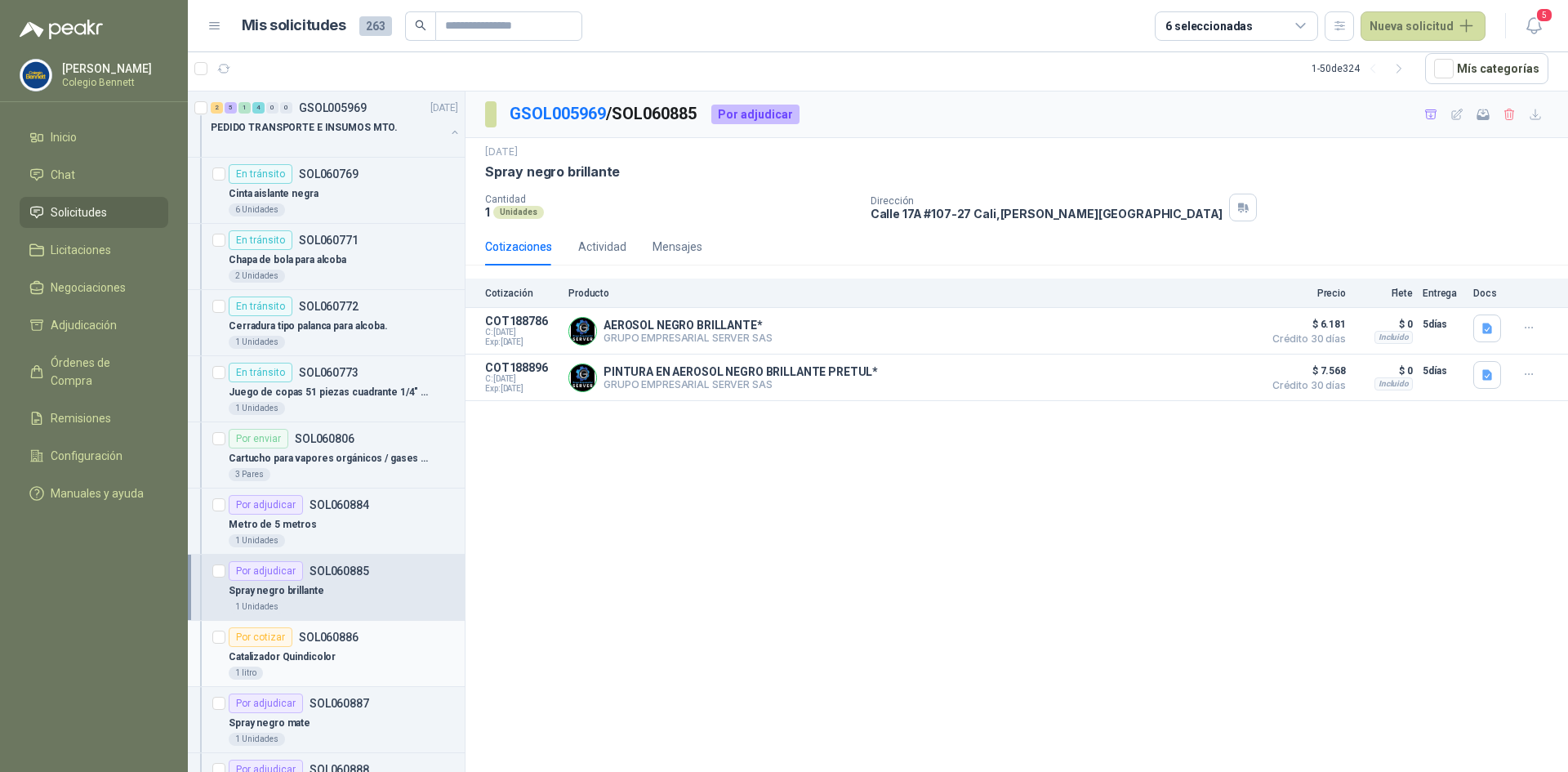
click at [370, 643] on div "Por cotizar SOL060886" at bounding box center [344, 637] width 230 height 20
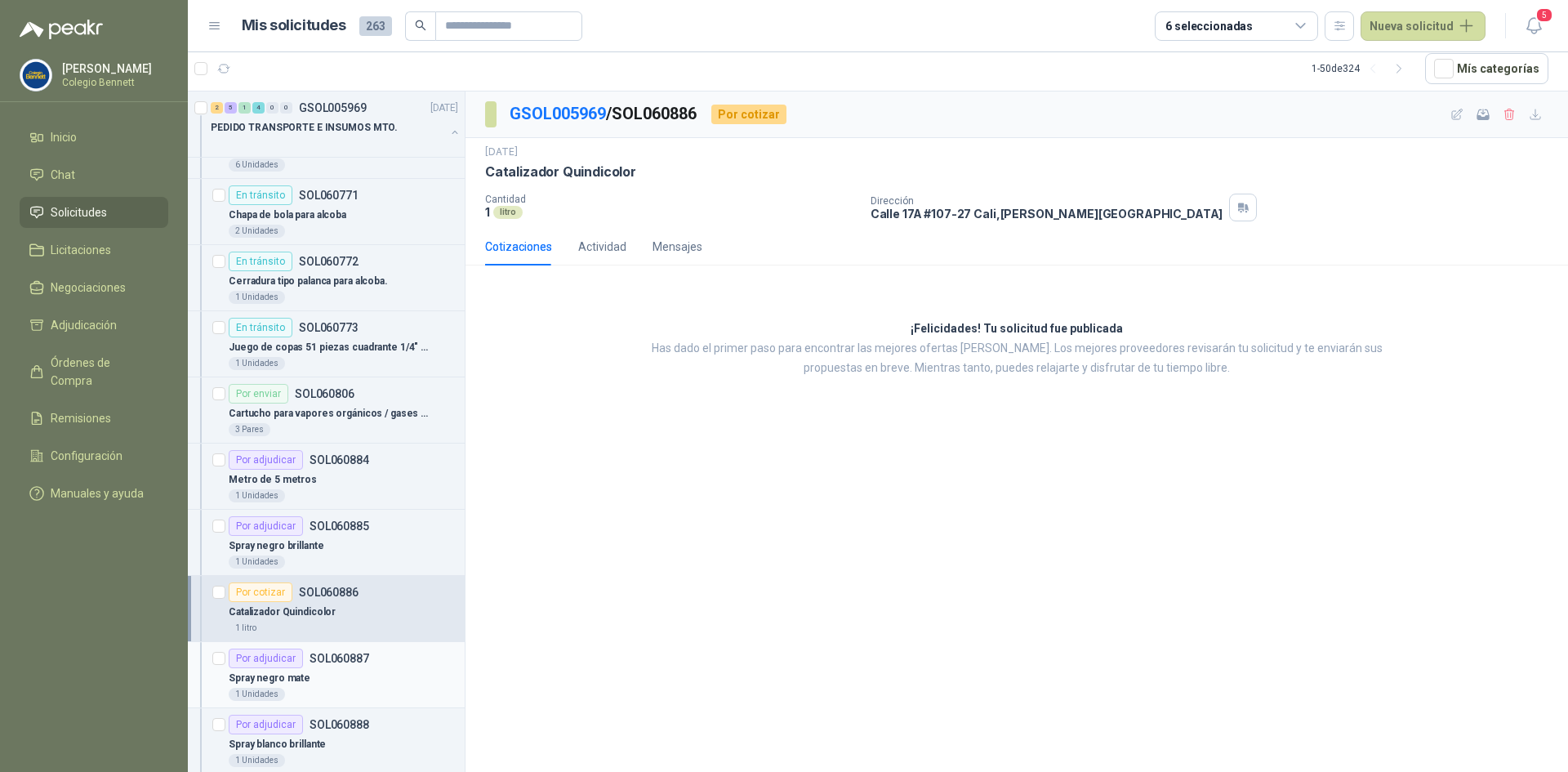
scroll to position [82, 0]
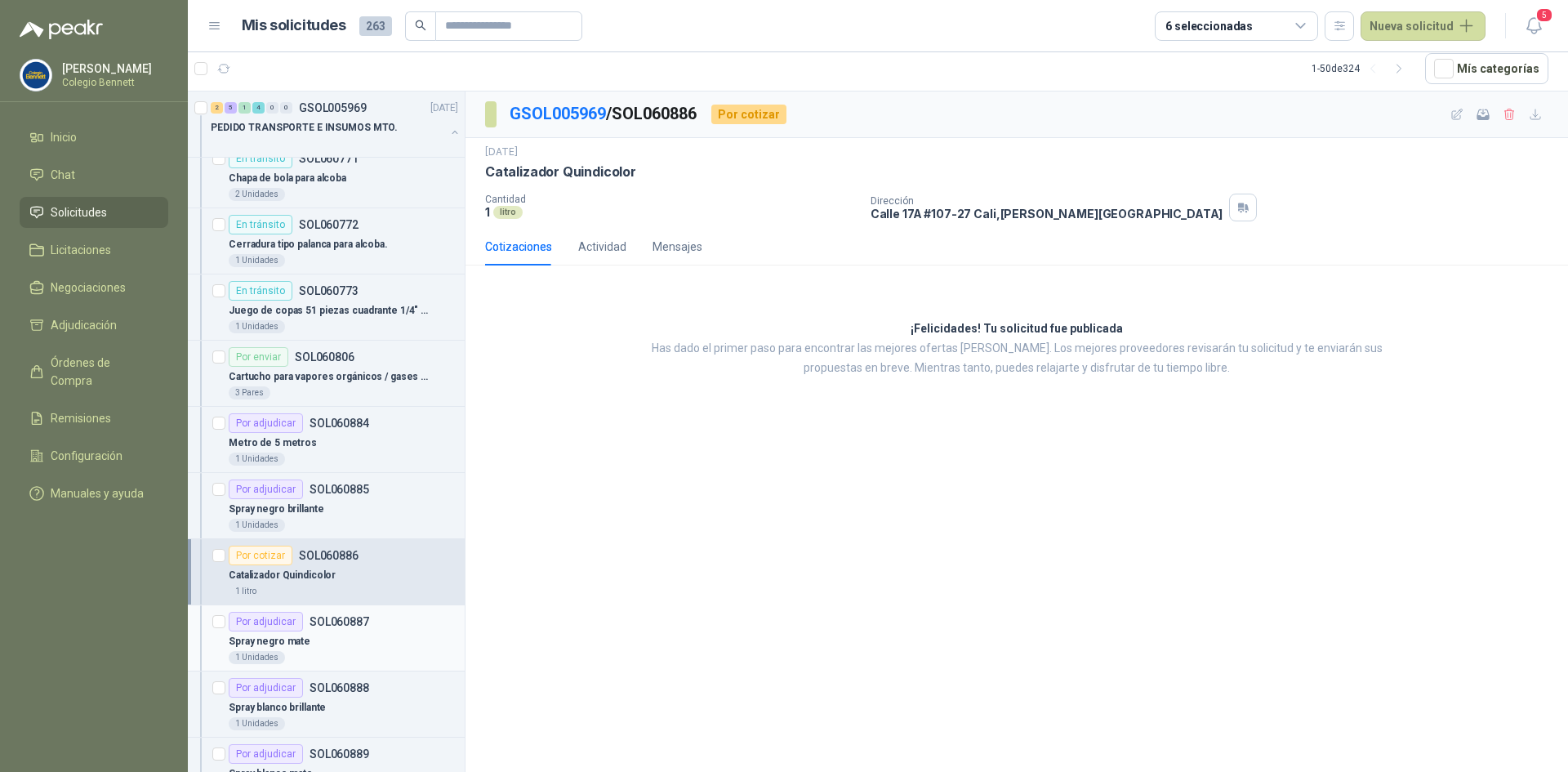
click at [387, 630] on div "Por adjudicar SOL060887" at bounding box center [344, 621] width 230 height 20
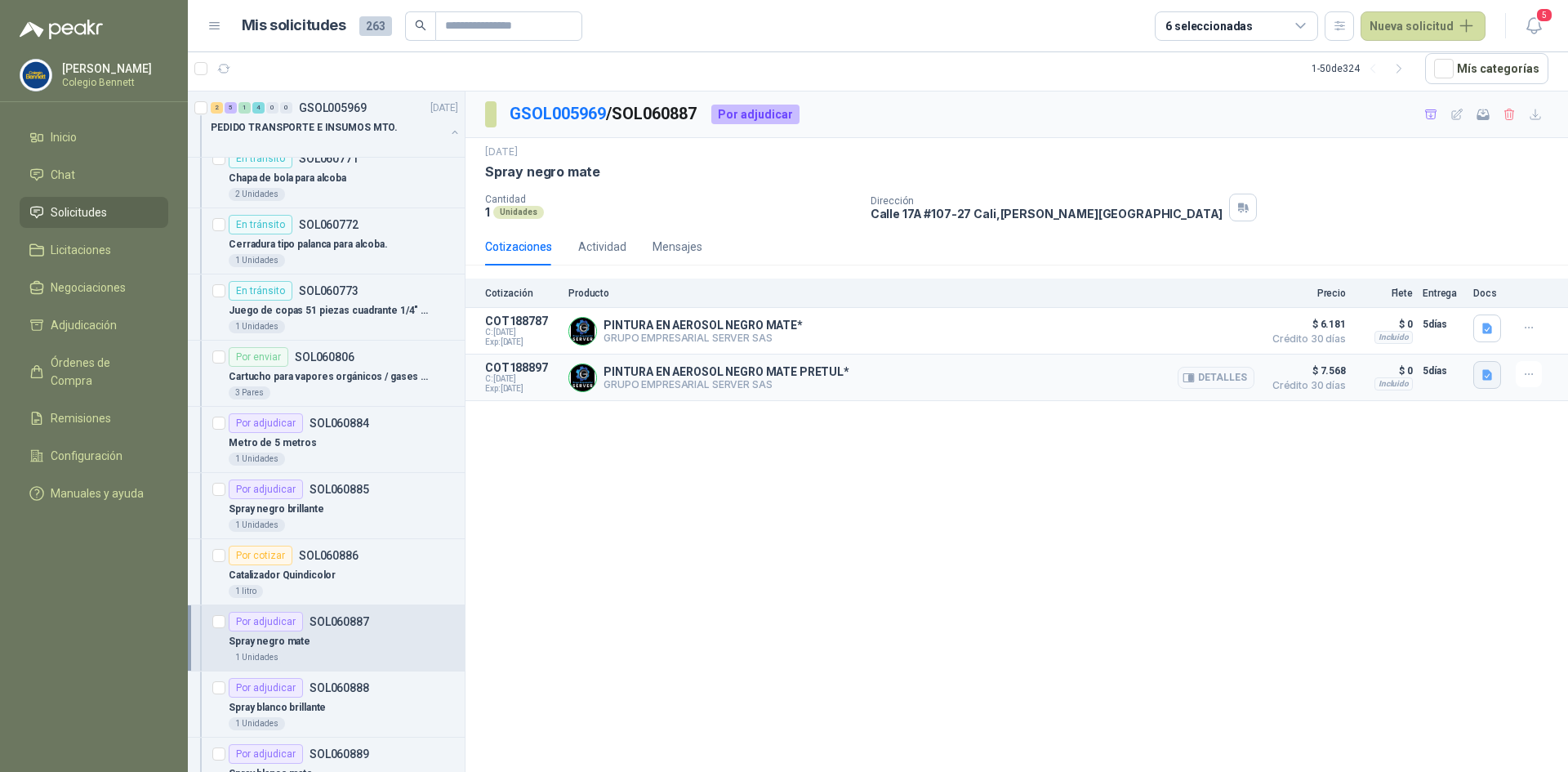
click at [1483, 369] on icon "button" at bounding box center [1487, 375] width 14 height 14
click at [1471, 342] on button "image.png" at bounding box center [1455, 340] width 71 height 17
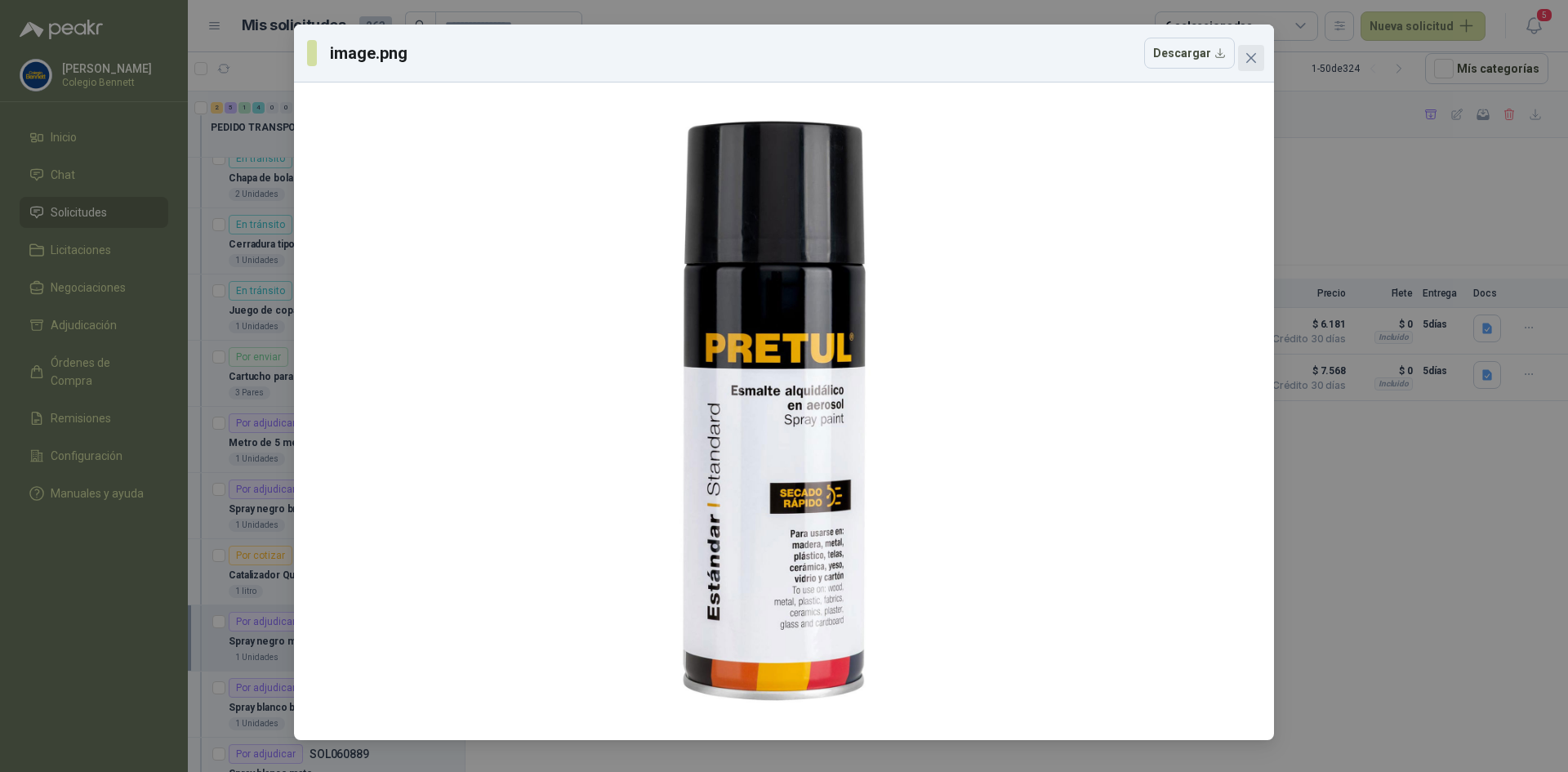
click at [1247, 58] on icon "close" at bounding box center [1252, 58] width 13 height 13
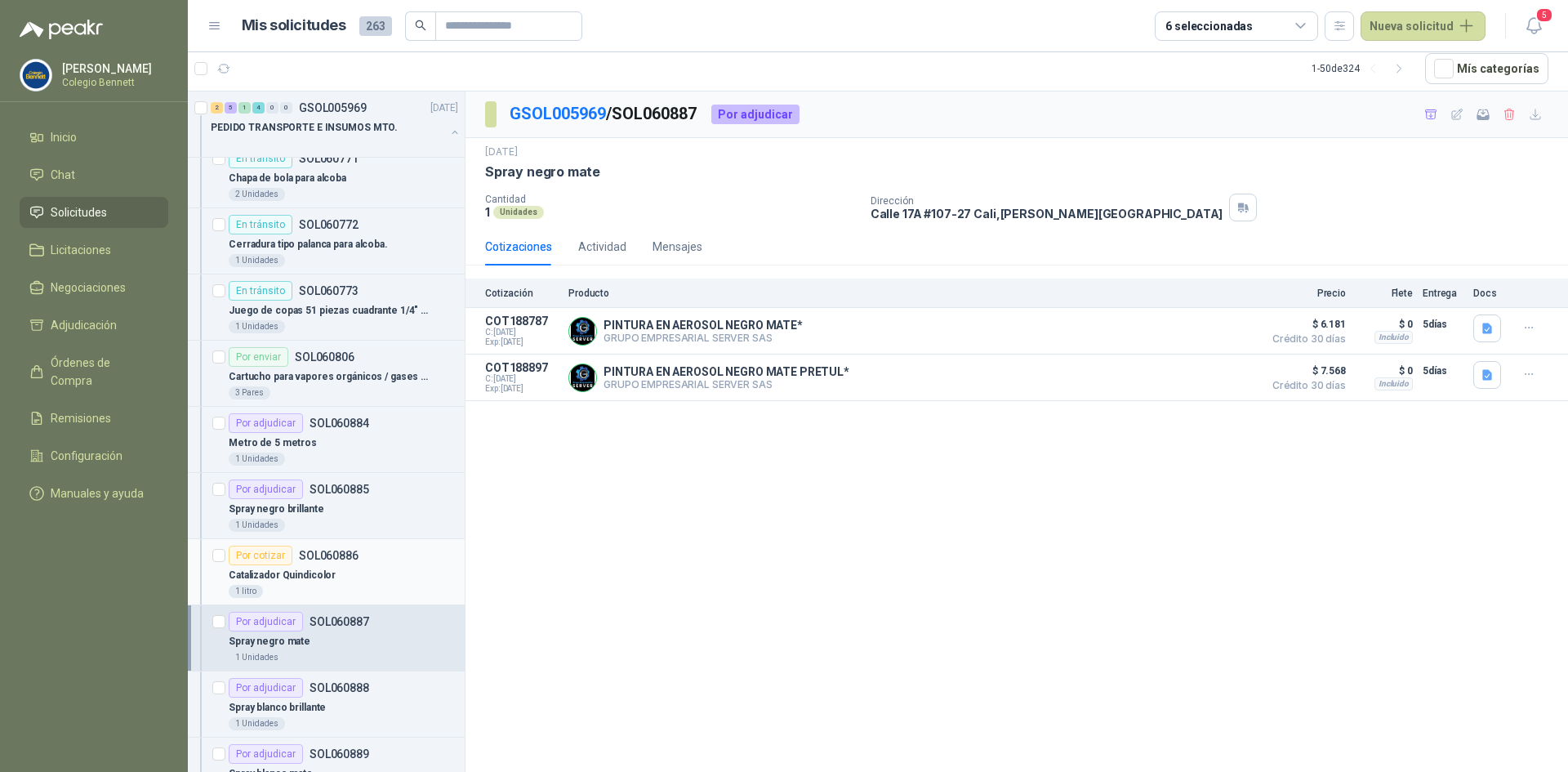
scroll to position [163, 0]
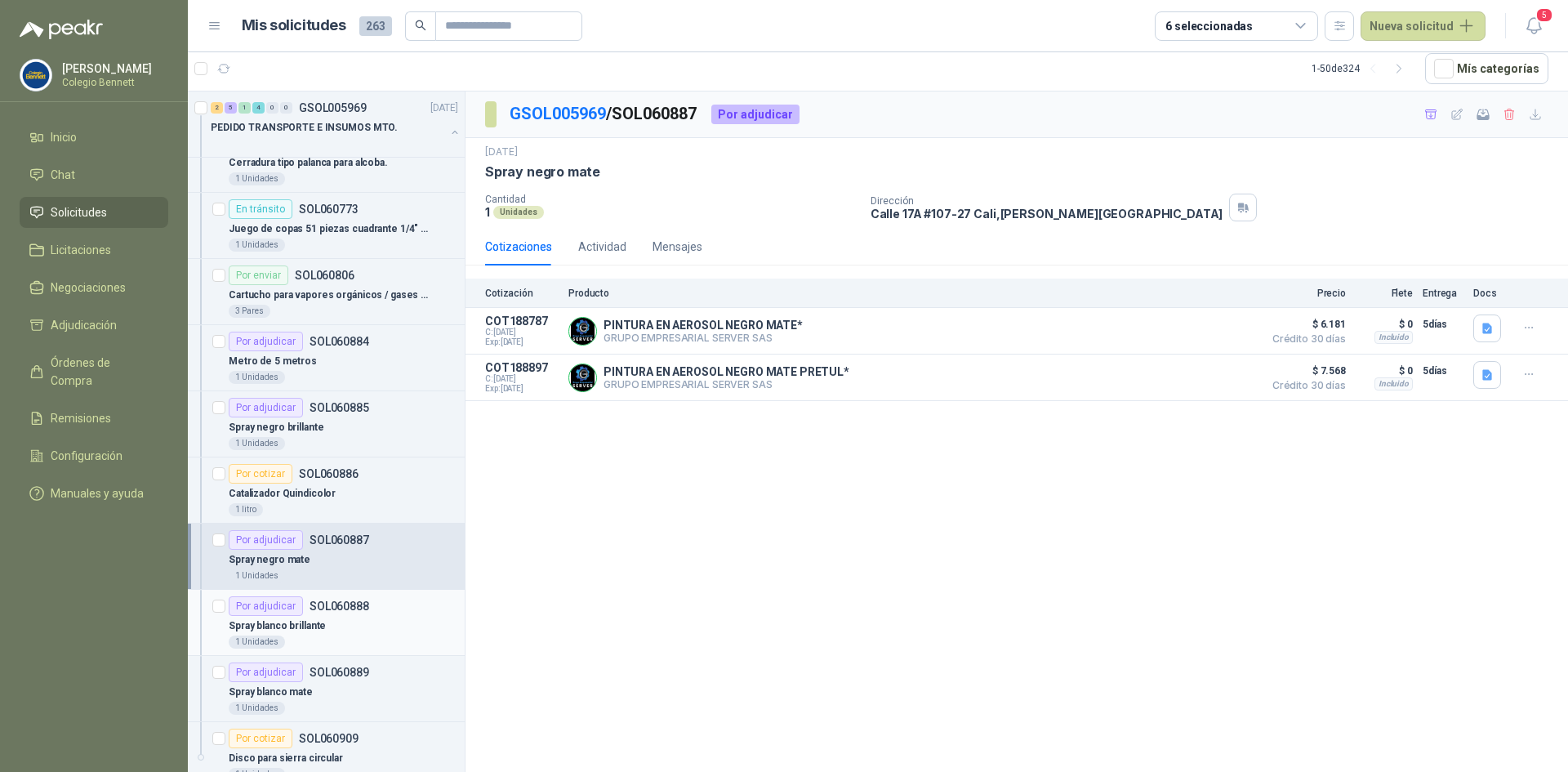
click at [359, 635] on div "1 Unidades" at bounding box center [344, 642] width 230 height 13
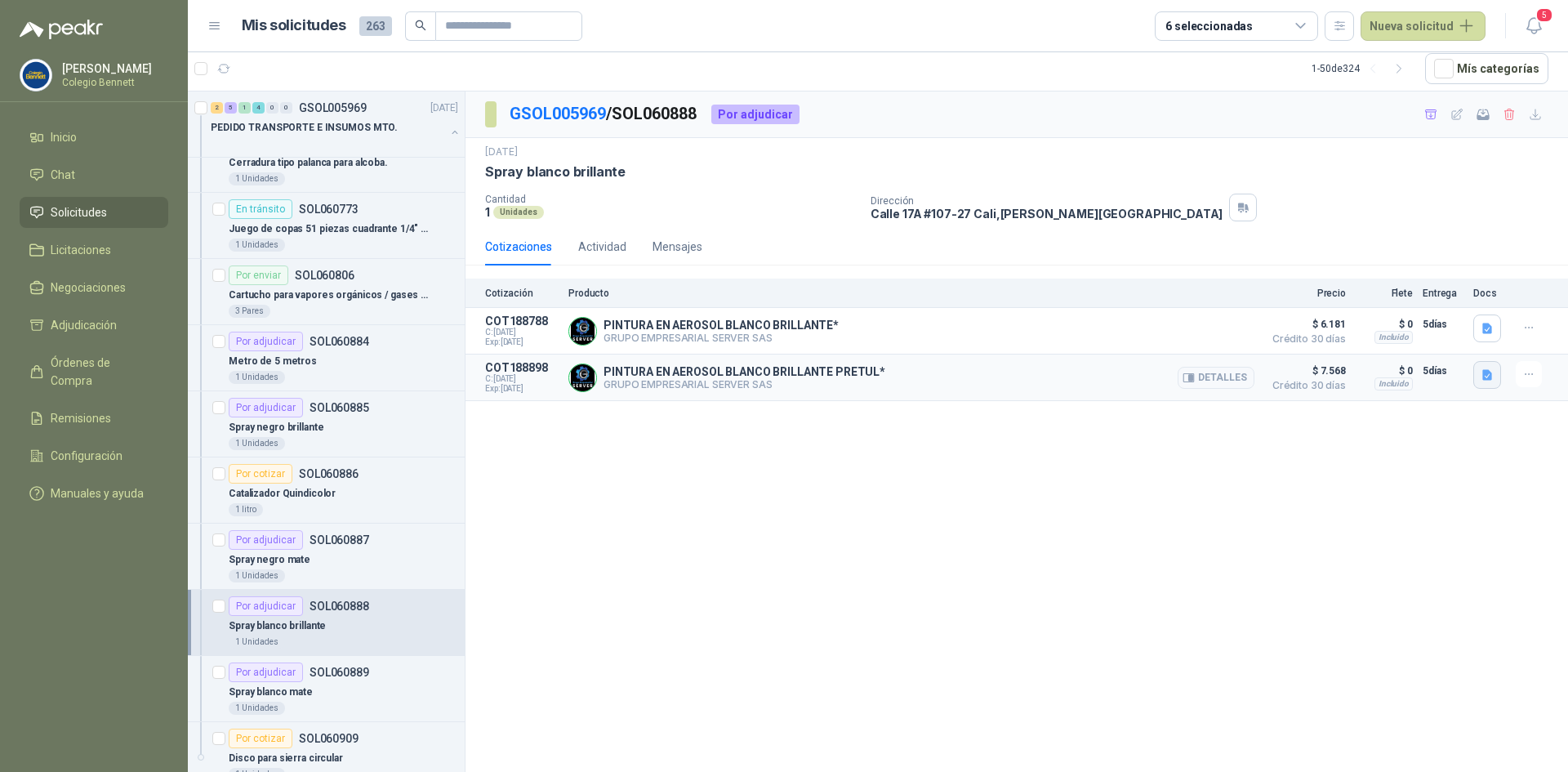
click at [1489, 377] on icon "button" at bounding box center [1487, 375] width 14 height 14
click at [1472, 336] on button "image.png" at bounding box center [1455, 340] width 71 height 17
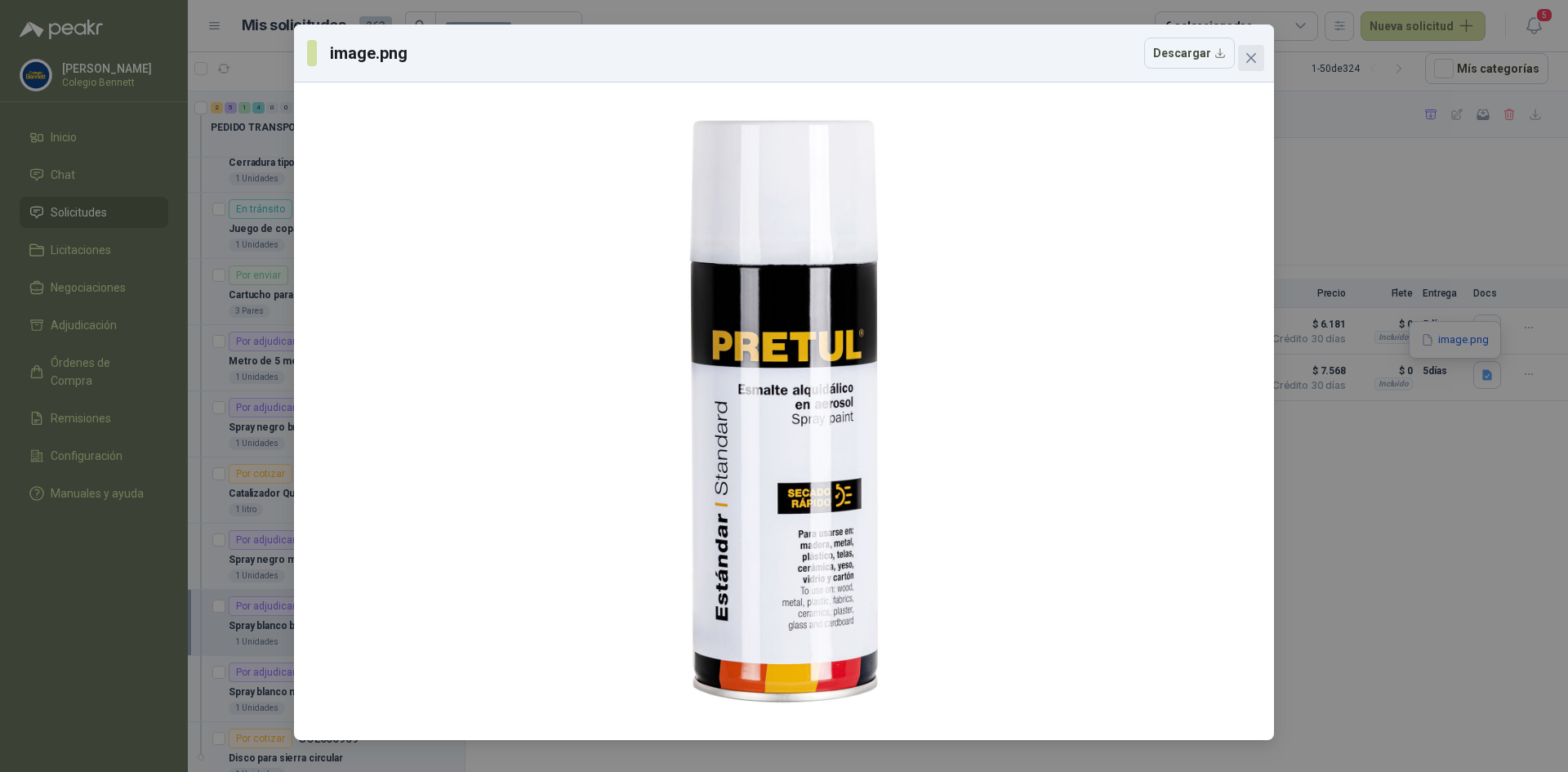
click at [1254, 51] on icon "close" at bounding box center [1252, 58] width 13 height 13
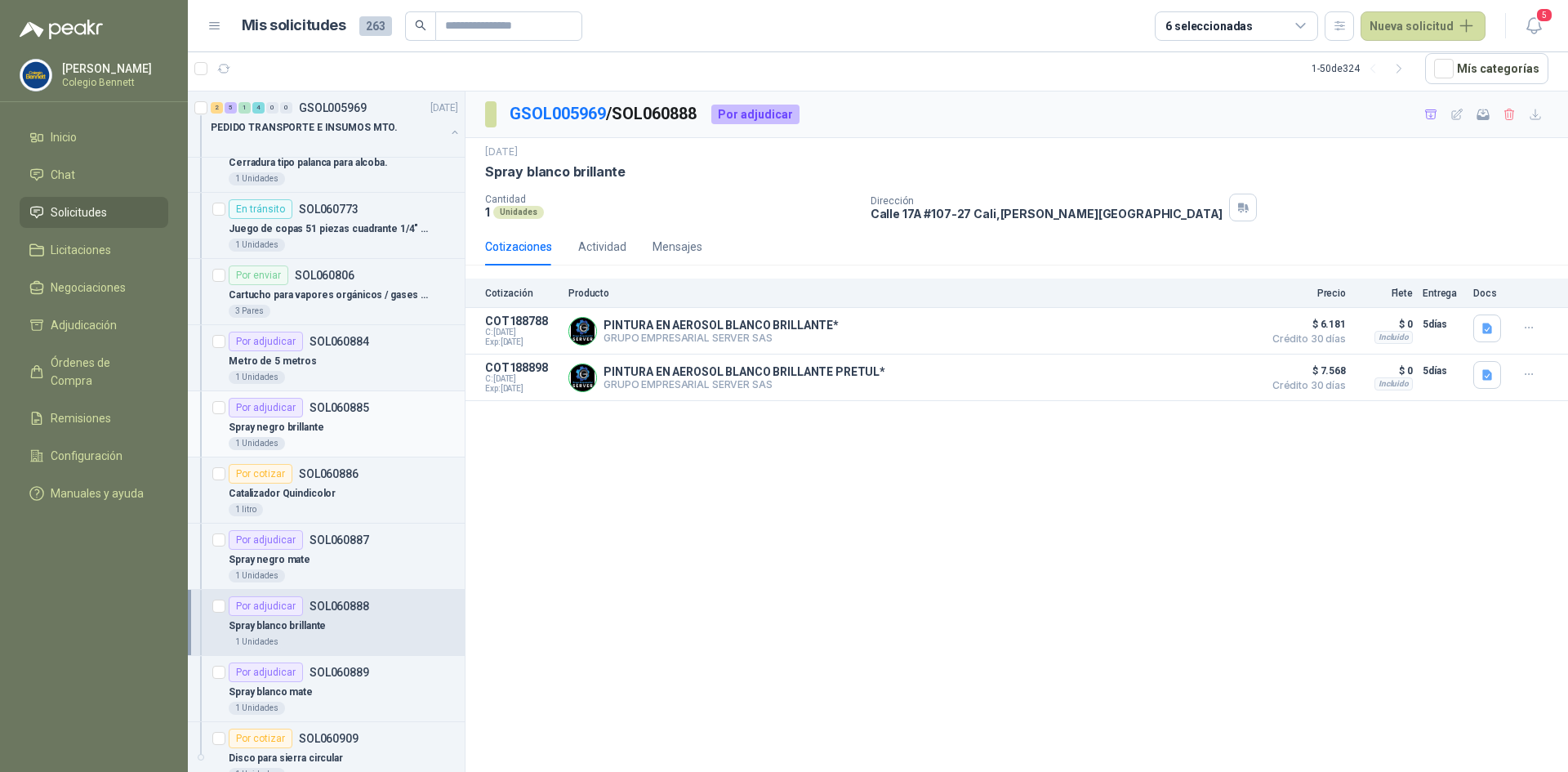
scroll to position [245, 0]
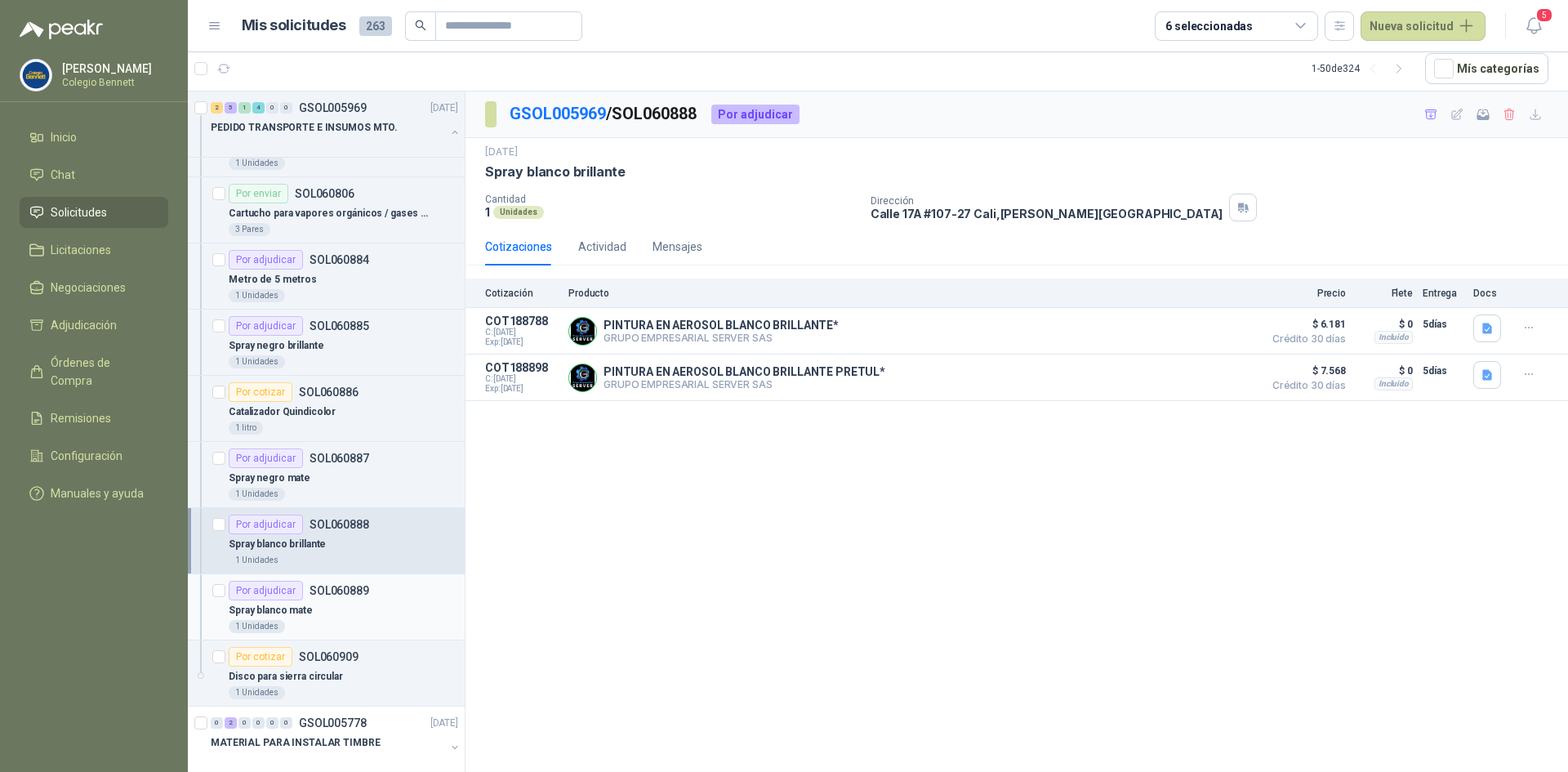
click at [314, 603] on div "Spray blanco mate" at bounding box center [344, 610] width 230 height 20
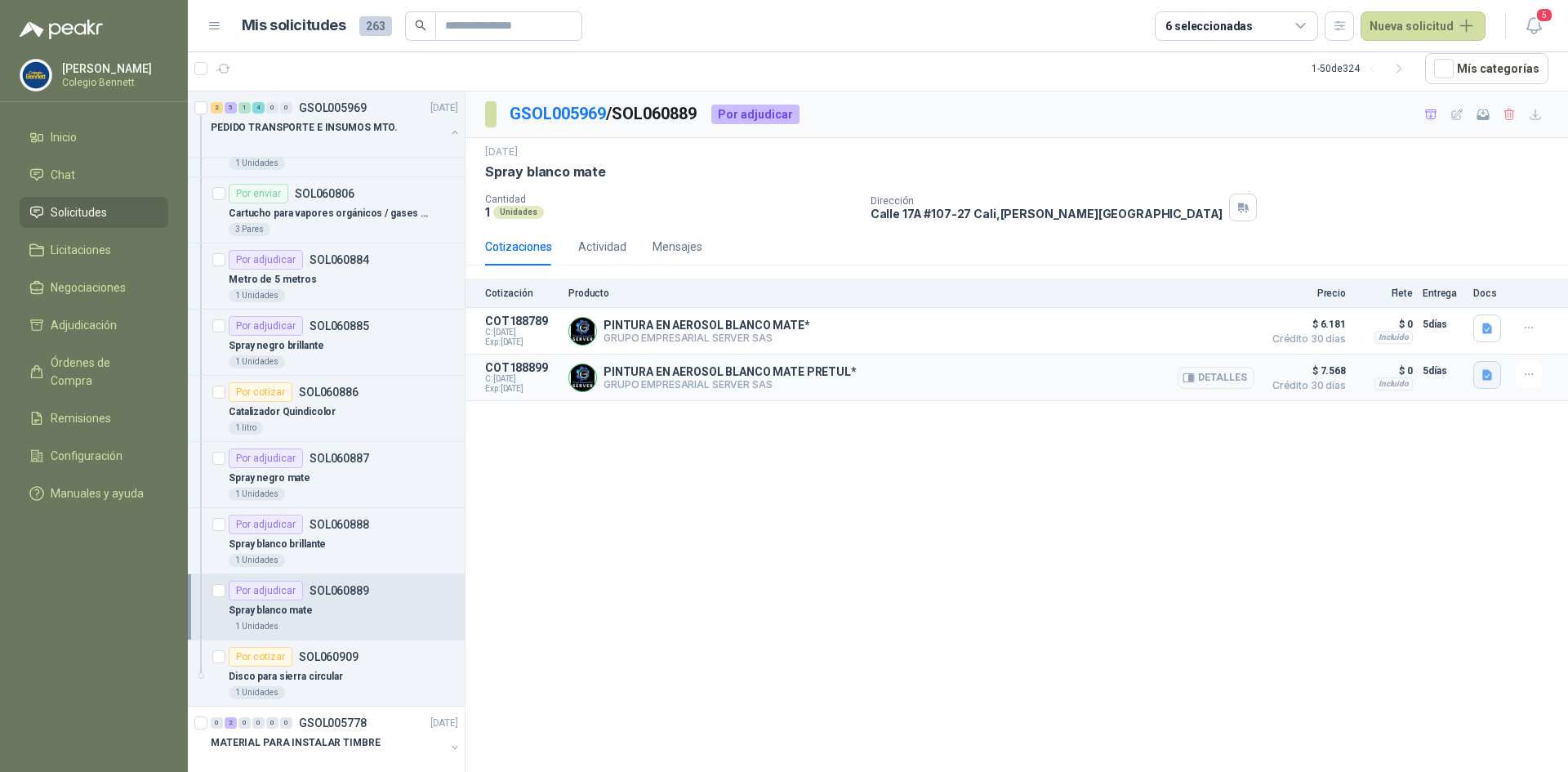
click at [1487, 371] on icon "button" at bounding box center [1487, 374] width 9 height 10
click at [1459, 345] on button "image.png" at bounding box center [1455, 340] width 71 height 17
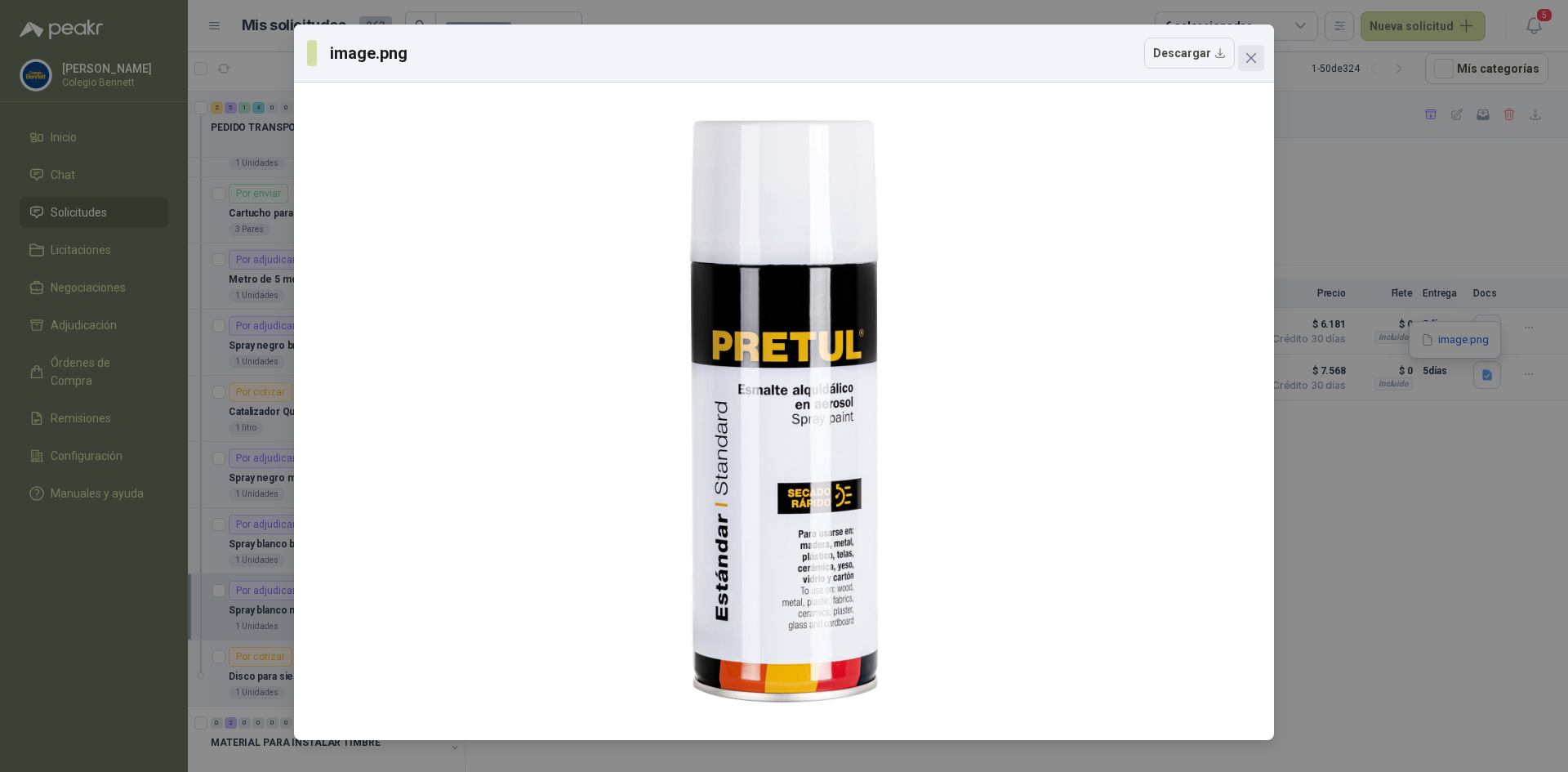
click at [1247, 59] on icon "close" at bounding box center [1252, 58] width 13 height 13
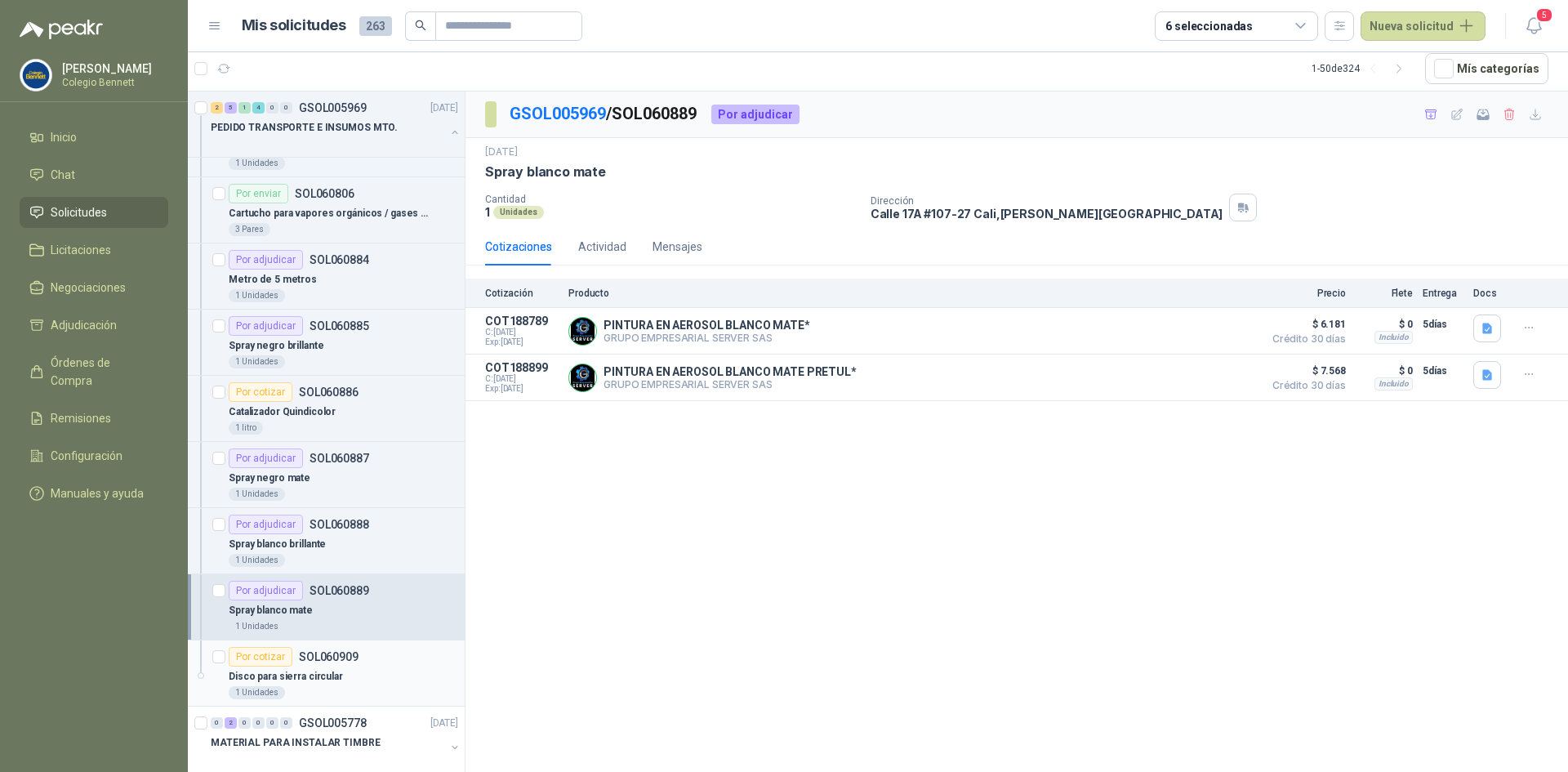
click at [357, 669] on div "Disco para sierra circular" at bounding box center [344, 676] width 230 height 20
